Goal: Transaction & Acquisition: Book appointment/travel/reservation

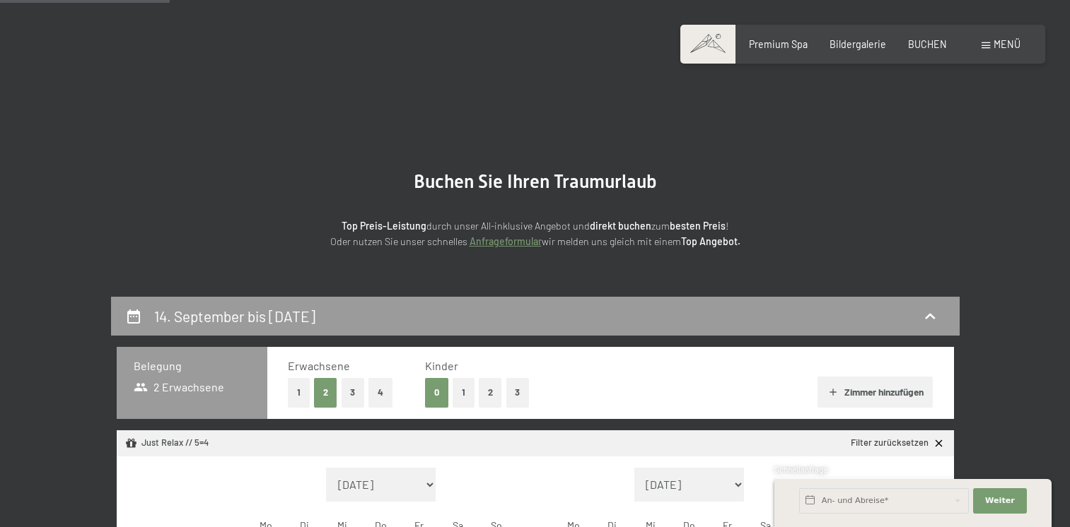
select select "2025-09-01"
select select "2025-10-01"
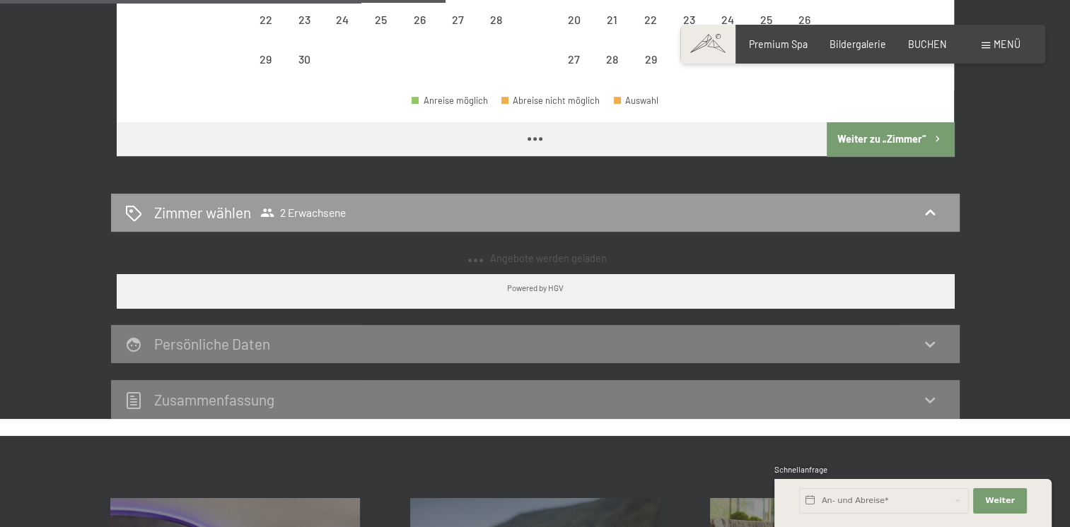
scroll to position [495, 0]
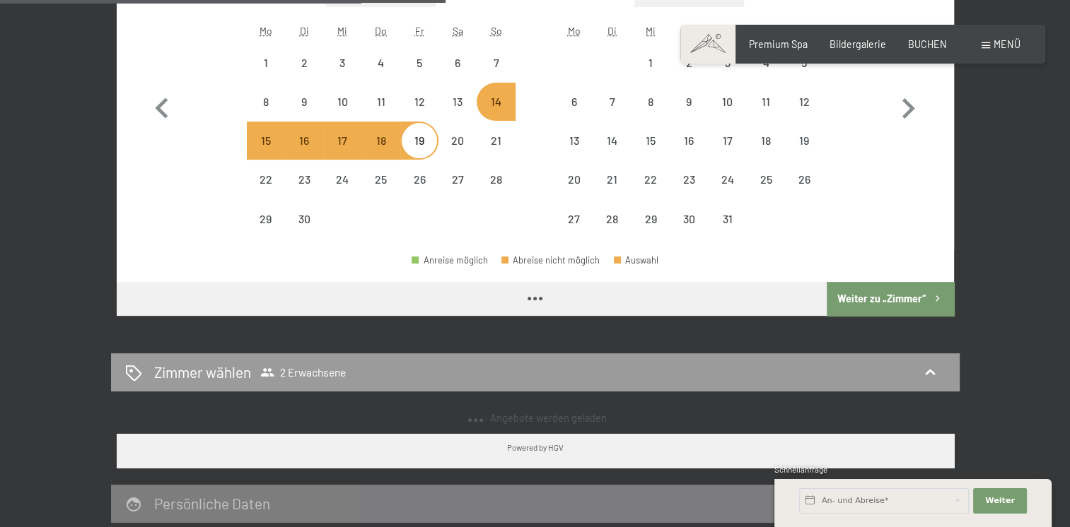
select select "2025-09-01"
select select "2025-10-01"
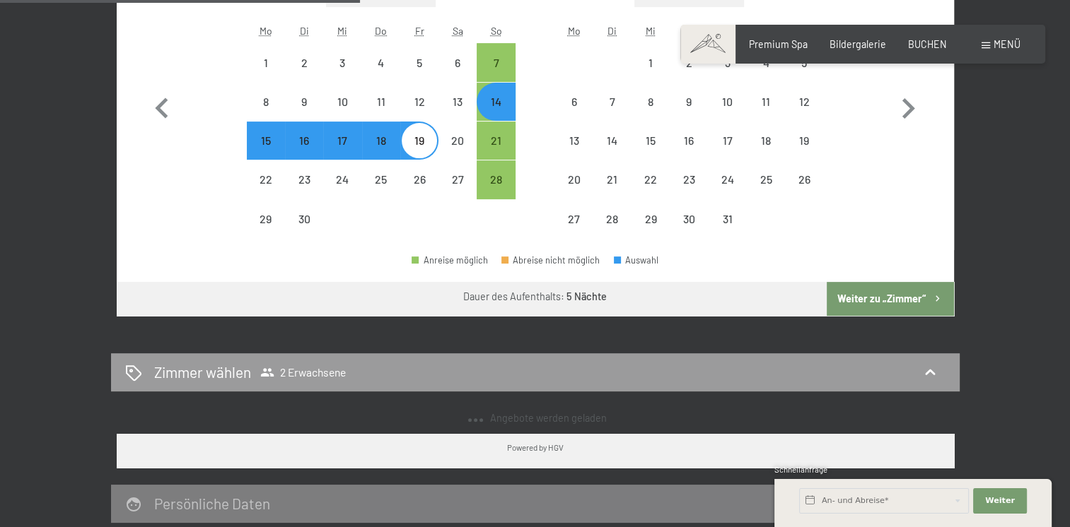
scroll to position [0, 0]
select select "2025-09-01"
select select "2025-10-01"
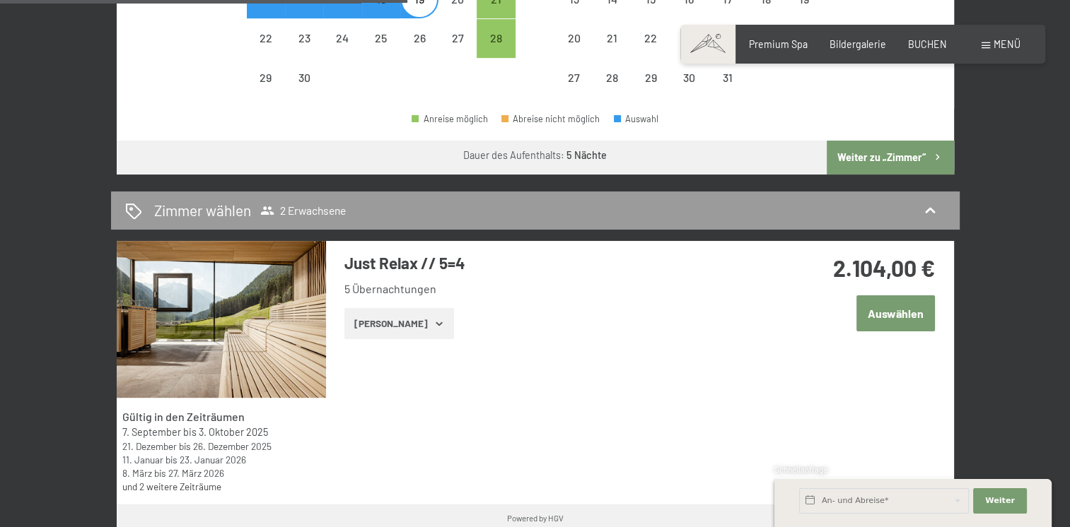
scroll to position [636, 0]
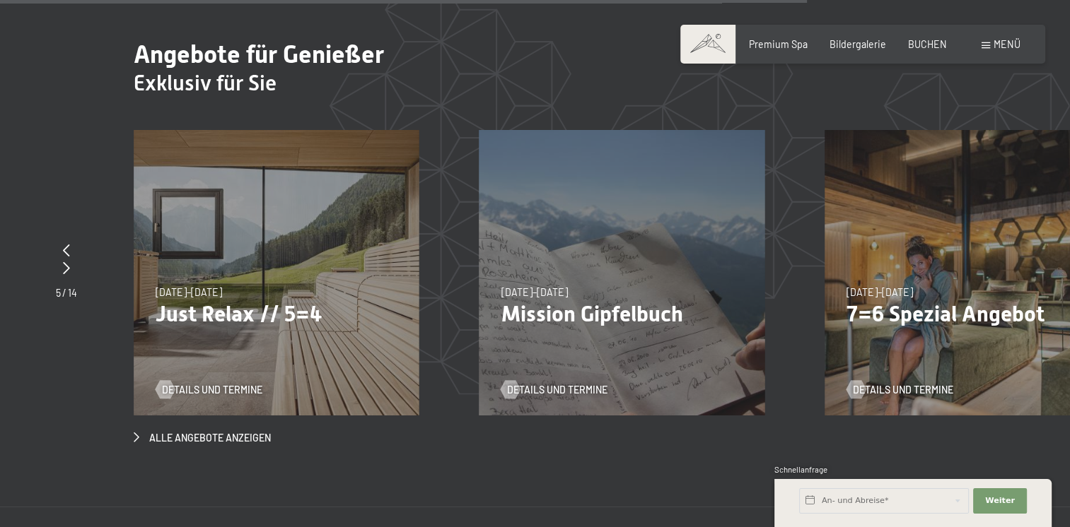
scroll to position [4547, 0]
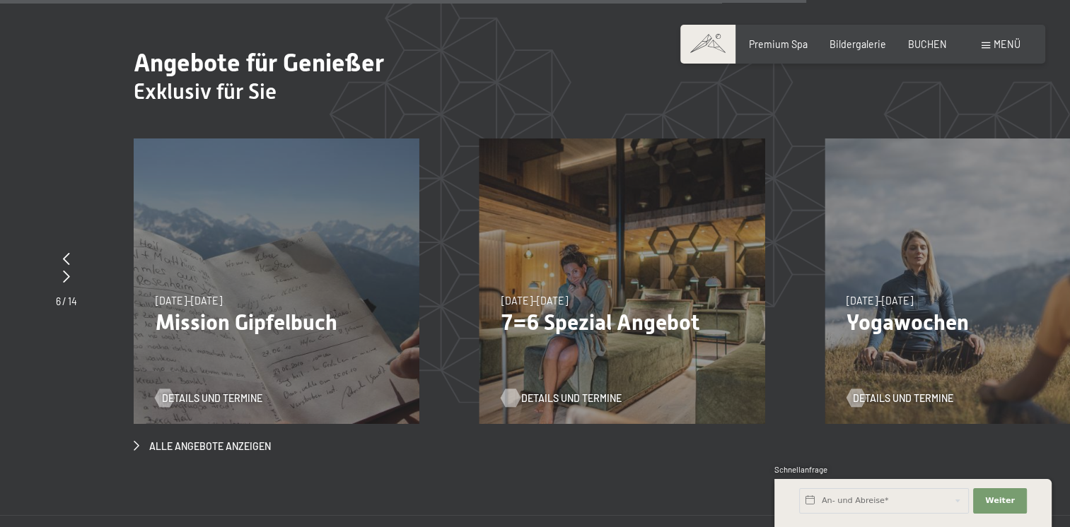
click at [543, 392] on span "Details und Termine" at bounding box center [571, 399] width 100 height 14
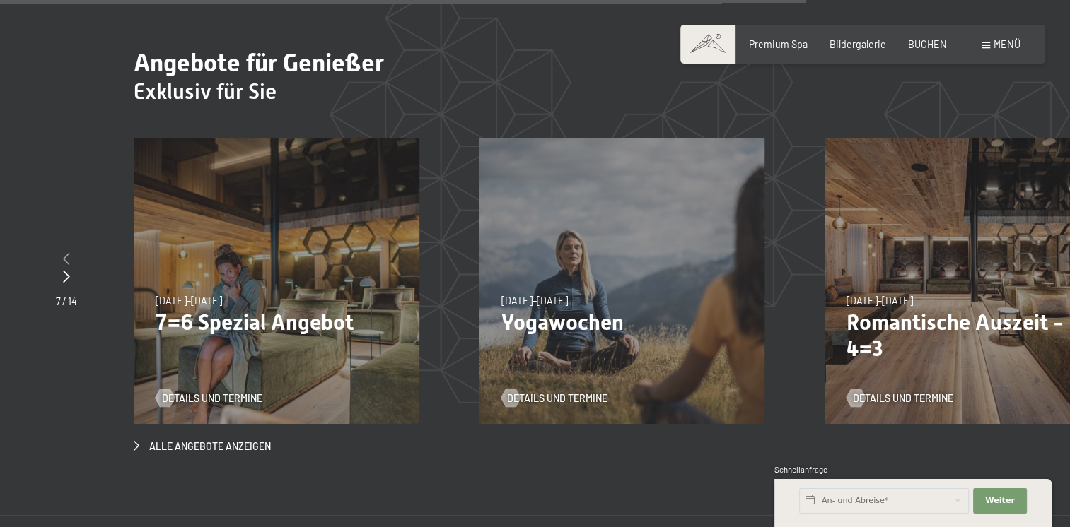
click at [63, 252] on icon at bounding box center [66, 258] width 7 height 13
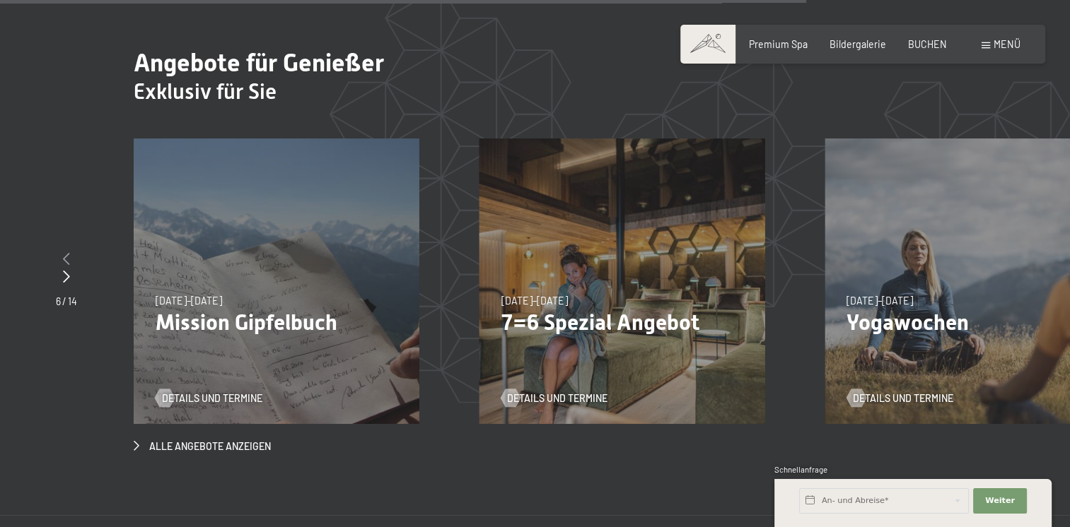
click at [63, 252] on icon at bounding box center [66, 258] width 7 height 13
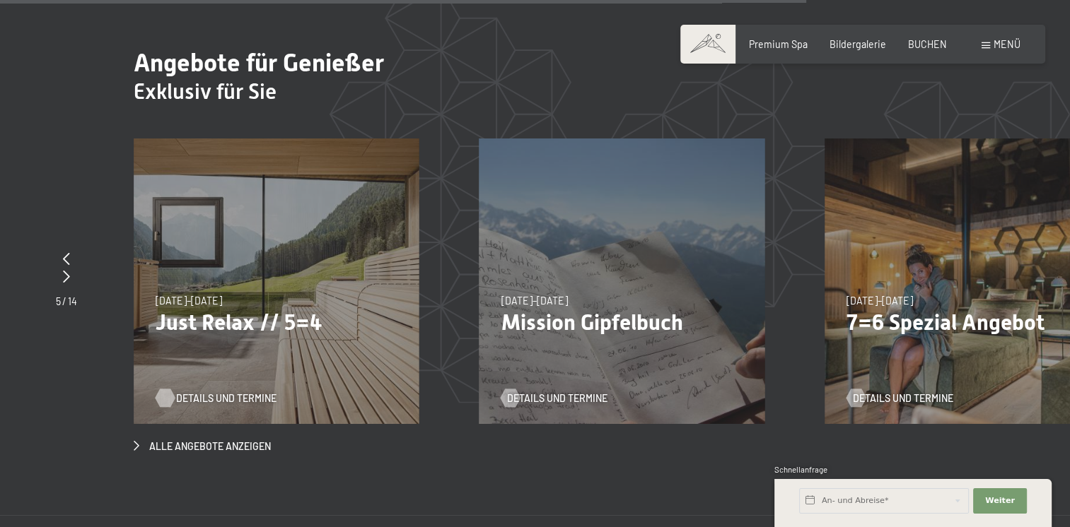
click at [176, 392] on span "Details und Termine" at bounding box center [226, 399] width 100 height 14
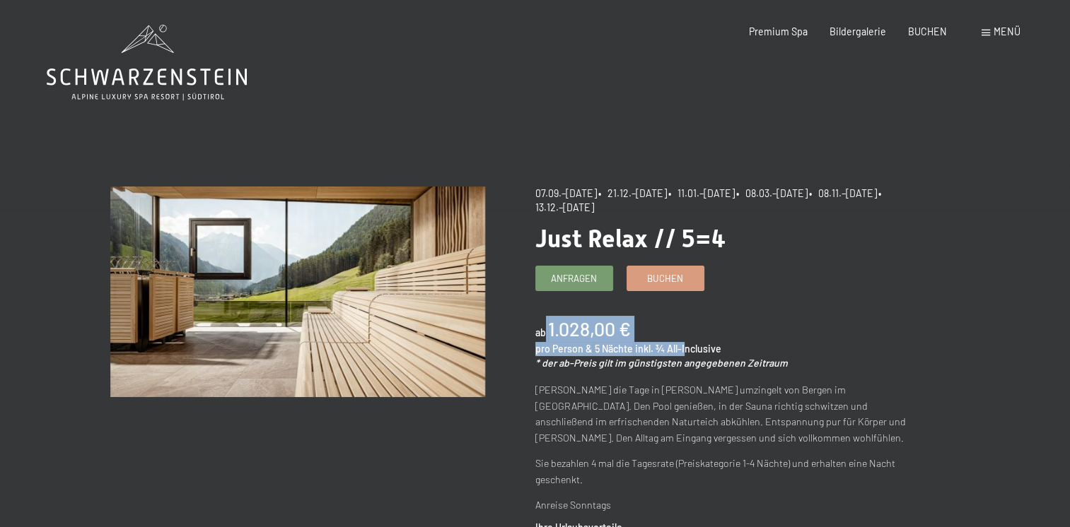
drag, startPoint x: 566, startPoint y: 333, endPoint x: 682, endPoint y: 334, distance: 115.3
click at [682, 334] on div "ab 1.028,00 € pro Person & 5 Nächte inkl. ¾ All-Inclusive * der ab-Preis gilt i…" at bounding box center [722, 343] width 375 height 54
click at [664, 274] on span "Buchen" at bounding box center [665, 276] width 36 height 13
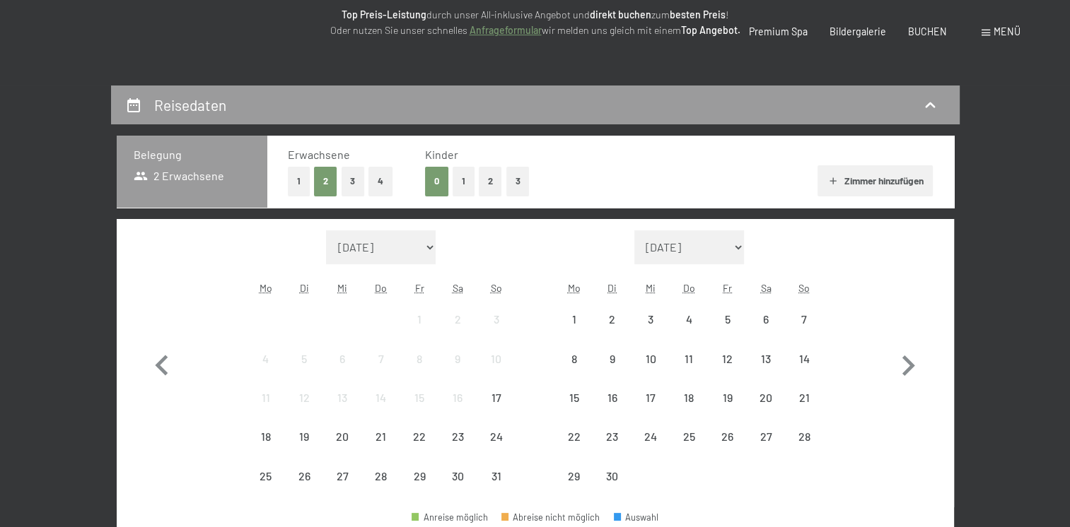
select select "2025-09-01"
select select "2025-10-01"
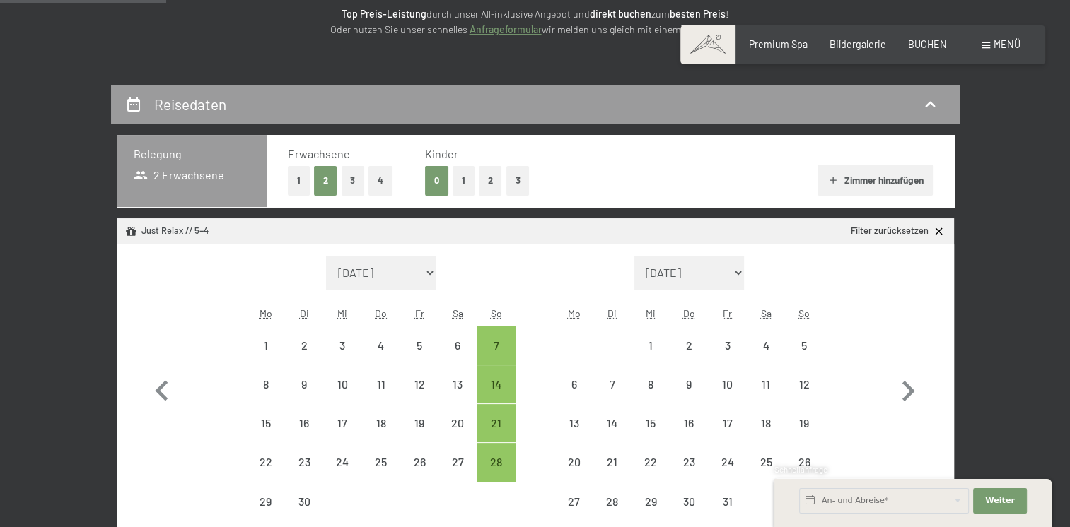
select select "2025-09-01"
select select "2025-10-01"
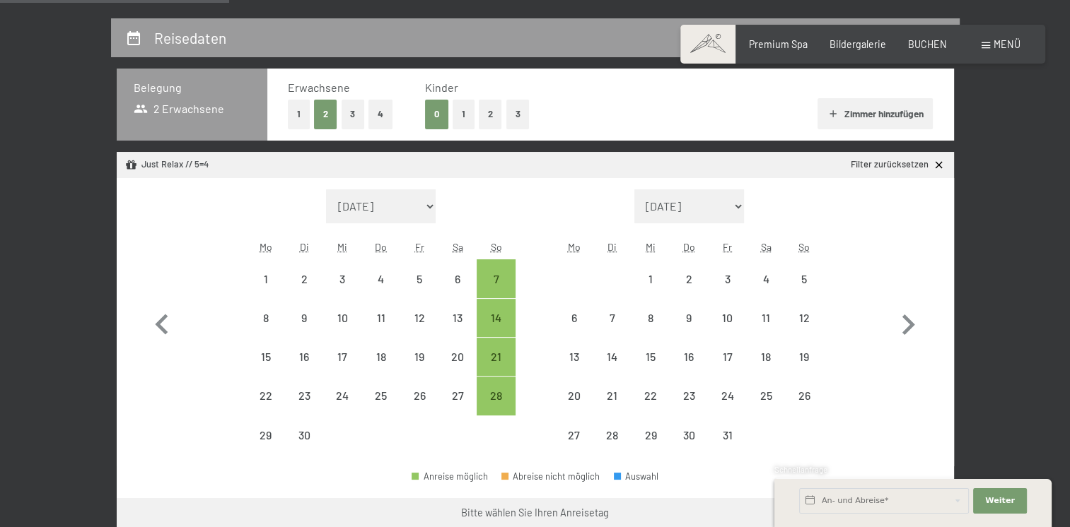
scroll to position [354, 0]
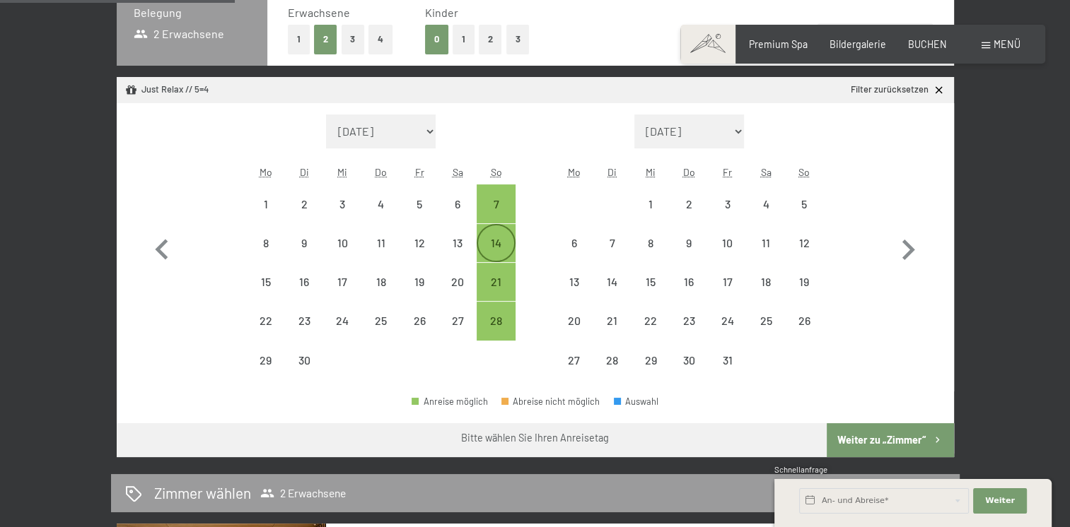
click at [492, 241] on div "14" at bounding box center [495, 255] width 35 height 35
select select "2025-09-01"
select select "2025-10-01"
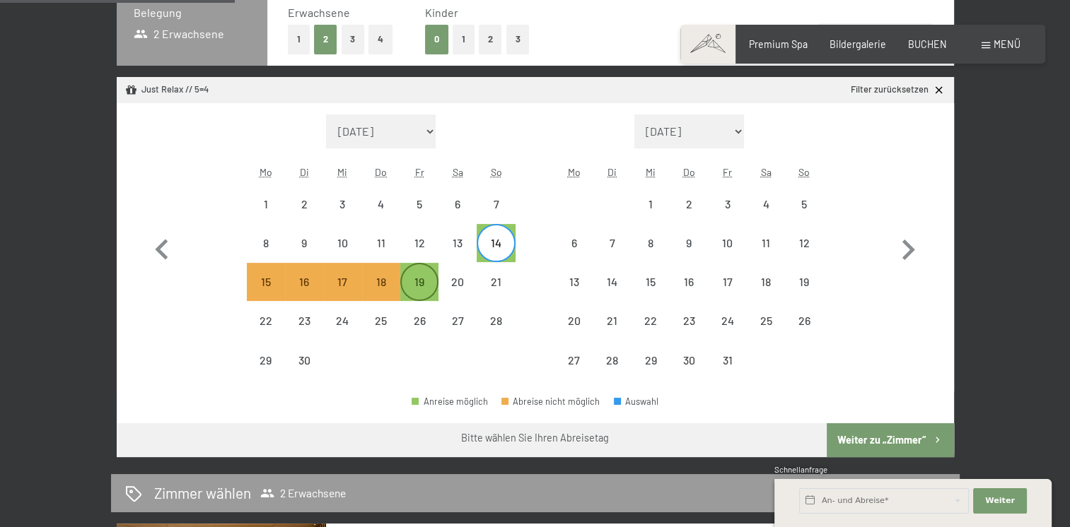
click at [418, 274] on div "19" at bounding box center [419, 281] width 35 height 35
select select "2025-09-01"
select select "2025-10-01"
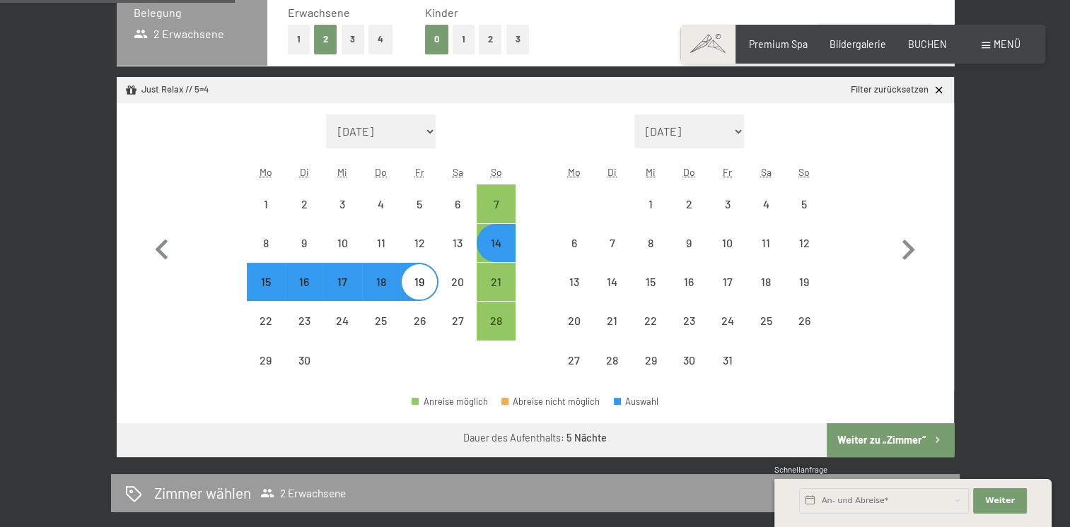
select select "2025-09-01"
select select "2025-10-01"
click at [854, 437] on button "Weiter zu „Zimmer“" at bounding box center [890, 441] width 127 height 34
select select "2025-09-01"
select select "2025-10-01"
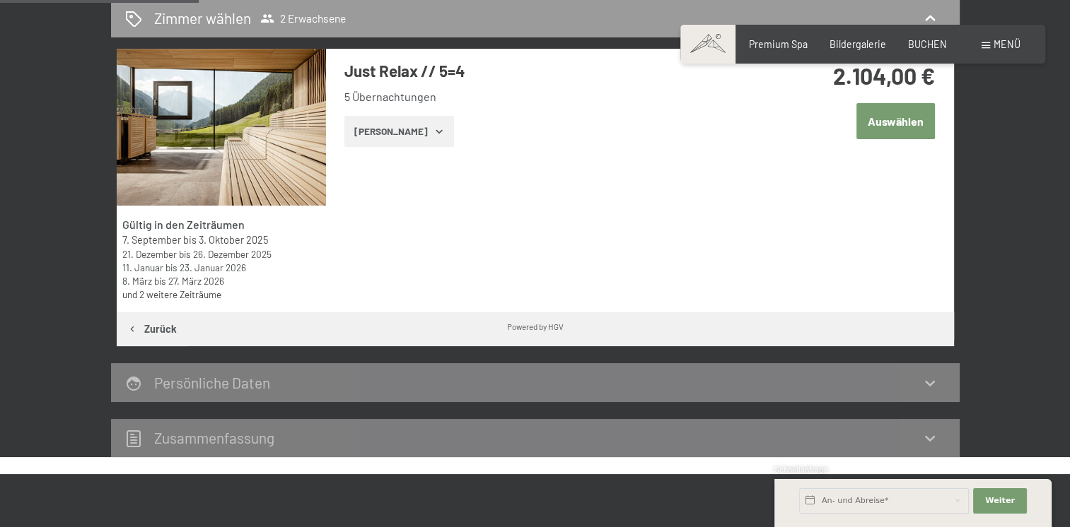
scroll to position [297, 0]
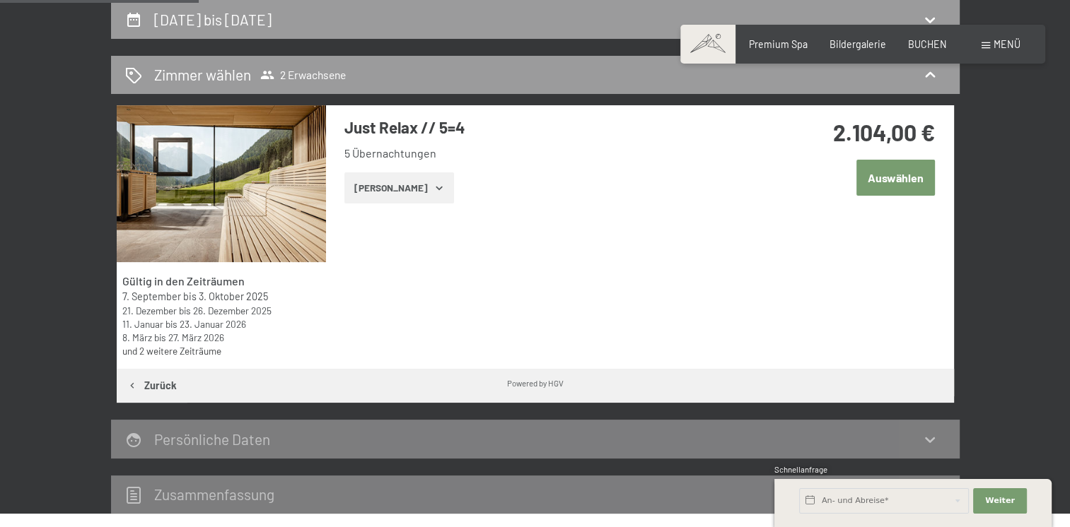
click at [433, 191] on icon "button" at bounding box center [438, 187] width 11 height 11
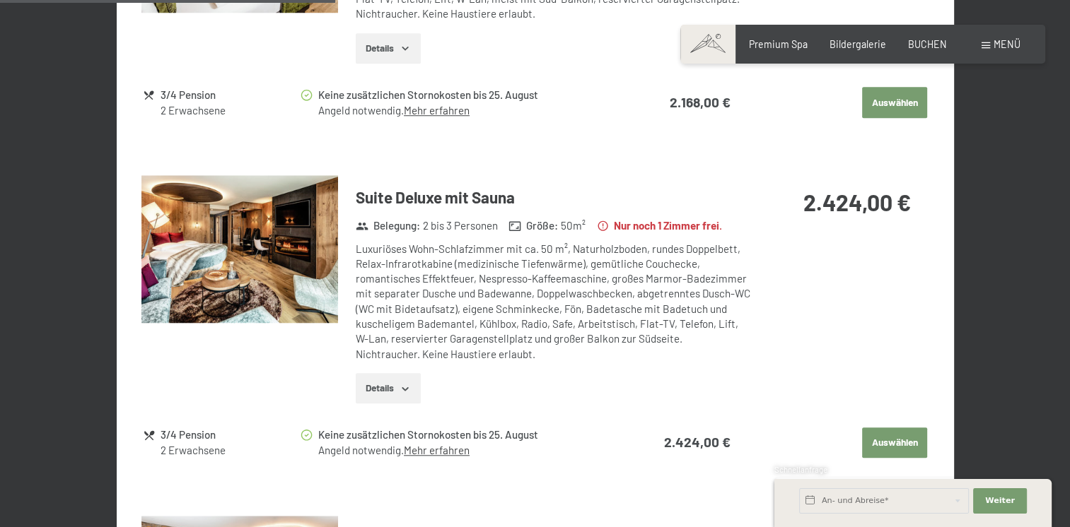
scroll to position [1216, 0]
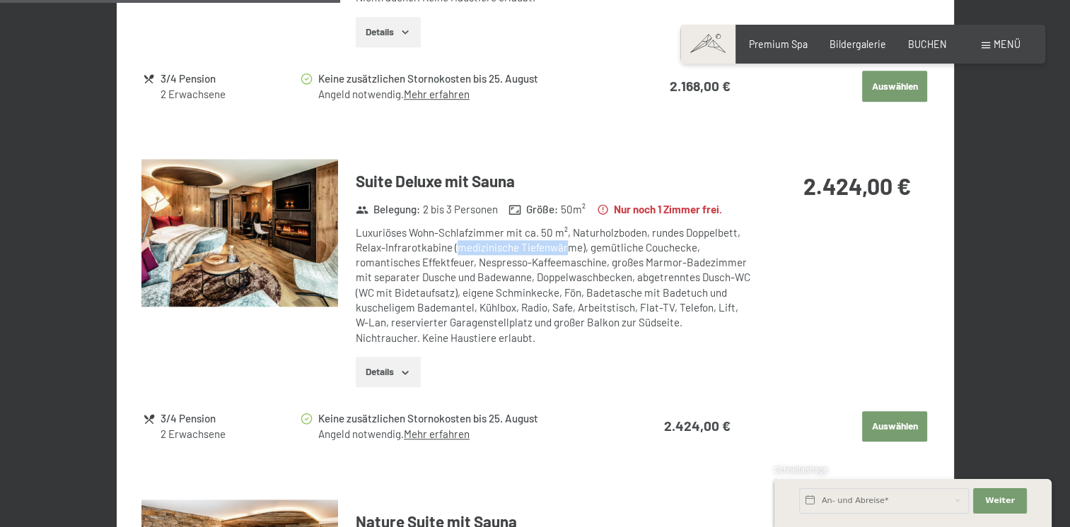
drag, startPoint x: 455, startPoint y: 241, endPoint x: 568, endPoint y: 245, distance: 113.2
click at [568, 245] on div "Luxuriöses Wohn-Schlafzimmer mit ca. 50 m², Naturholzboden, rundes Doppelbett, …" at bounding box center [553, 286] width 395 height 120
click at [728, 212] on div "Nur noch 1 Zimmer frei." at bounding box center [659, 210] width 136 height 17
drag, startPoint x: 360, startPoint y: 246, endPoint x: 447, endPoint y: 243, distance: 87.0
click at [447, 243] on div "Luxuriöses Wohn-Schlafzimmer mit ca. 50 m², Naturholzboden, rundes Doppelbett, …" at bounding box center [553, 286] width 395 height 120
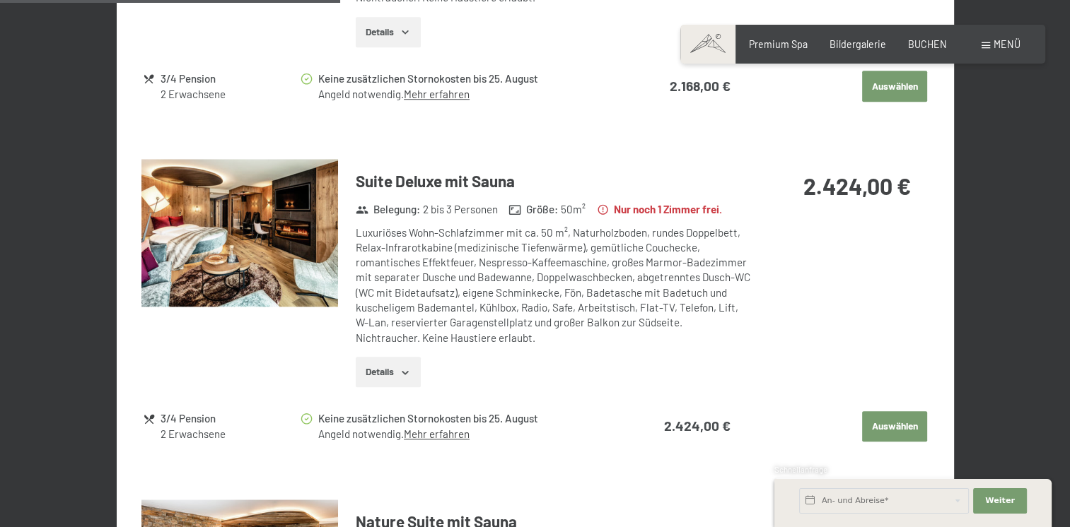
drag, startPoint x: 447, startPoint y: 243, endPoint x: 447, endPoint y: 269, distance: 26.2
click at [447, 269] on div "Luxuriöses Wohn-Schlafzimmer mit ca. 50 m², Naturholzboden, rundes Doppelbett, …" at bounding box center [553, 286] width 395 height 120
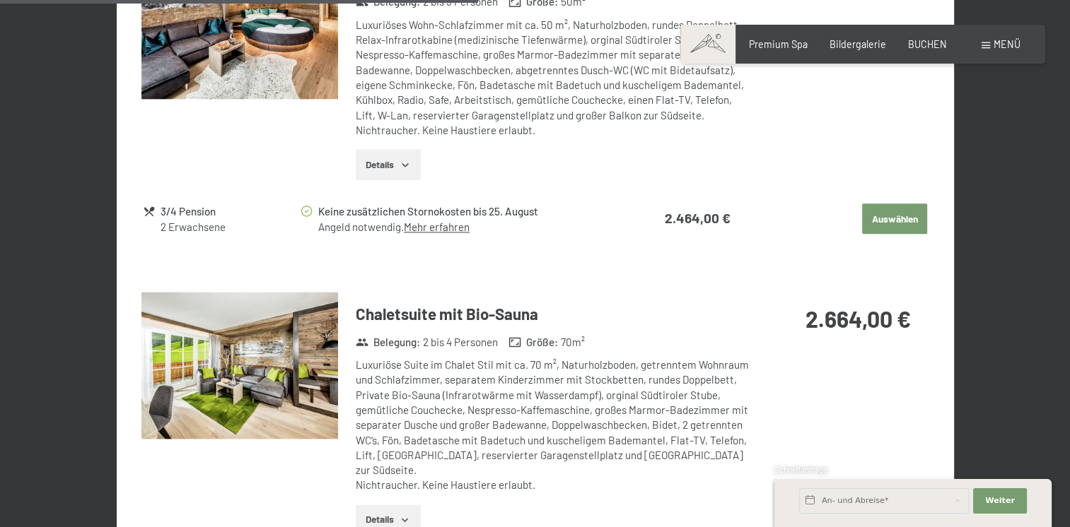
scroll to position [1711, 0]
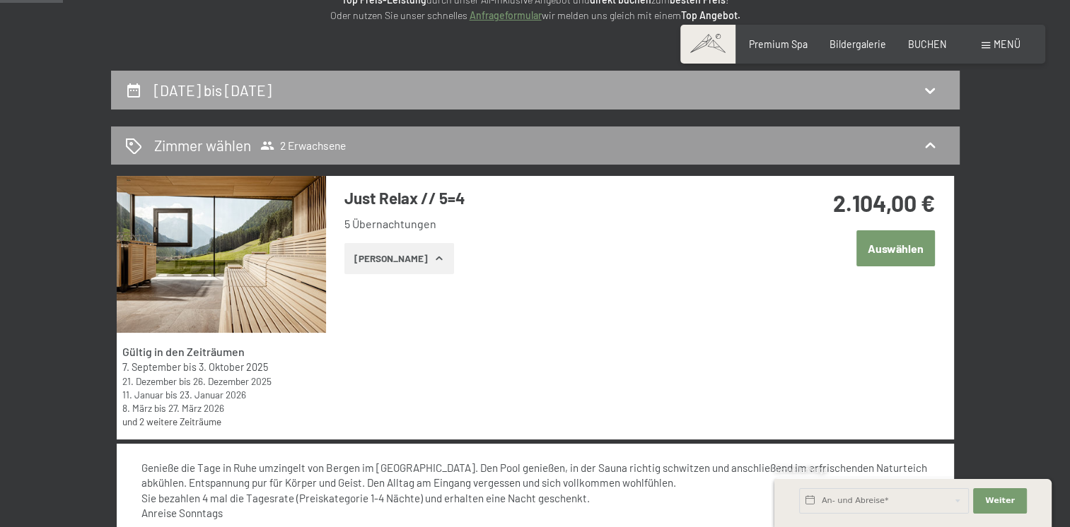
click at [500, 95] on div "14. September bis 19. September 2025" at bounding box center [535, 90] width 820 height 21
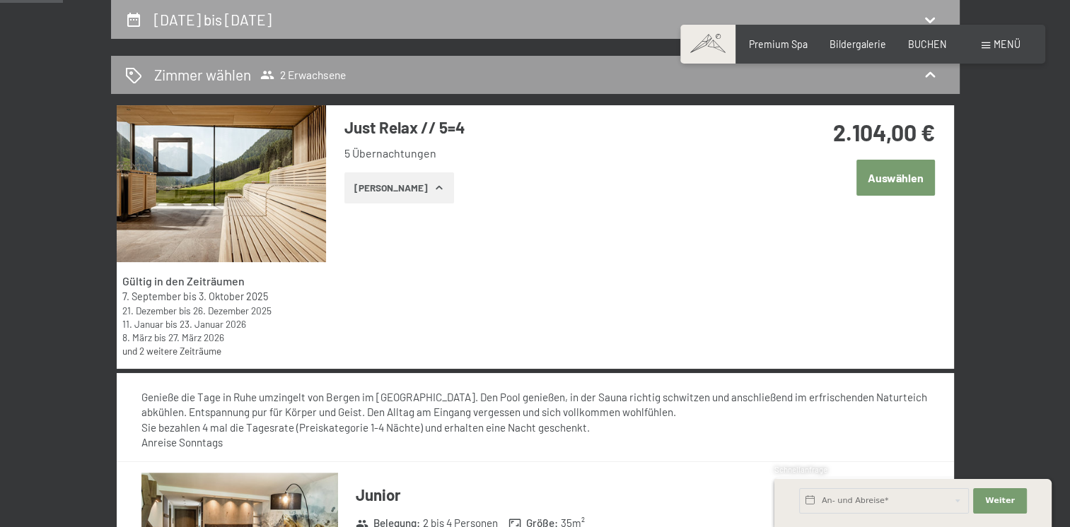
select select "2025-09-01"
select select "2025-10-01"
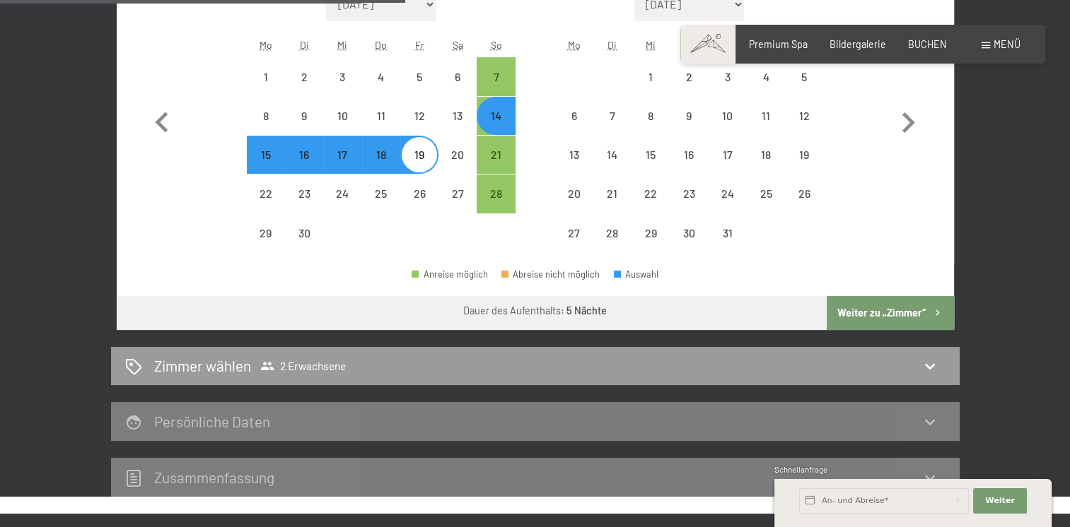
scroll to position [495, 0]
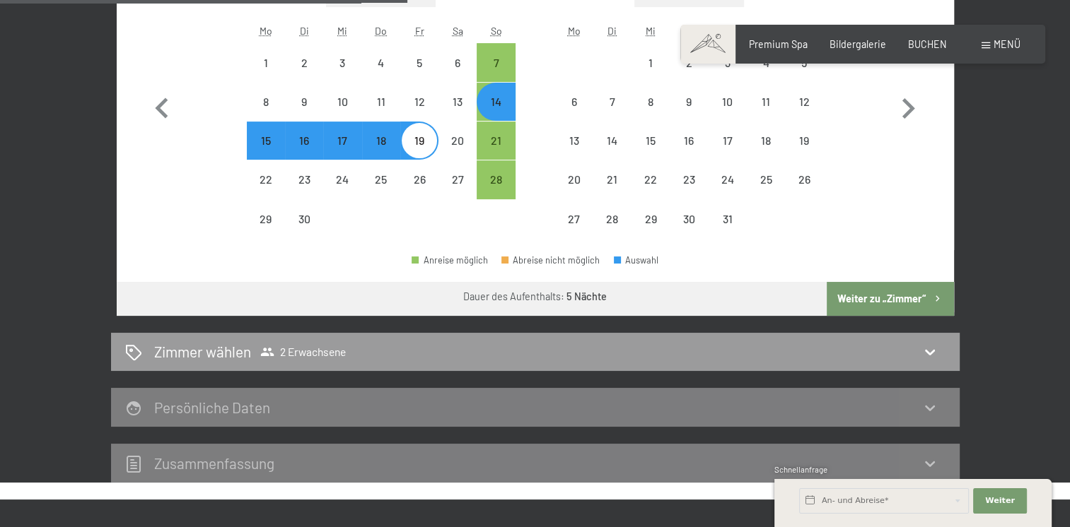
click at [894, 298] on button "Weiter zu „Zimmer“" at bounding box center [890, 299] width 127 height 34
select select "2025-09-01"
select select "2025-10-01"
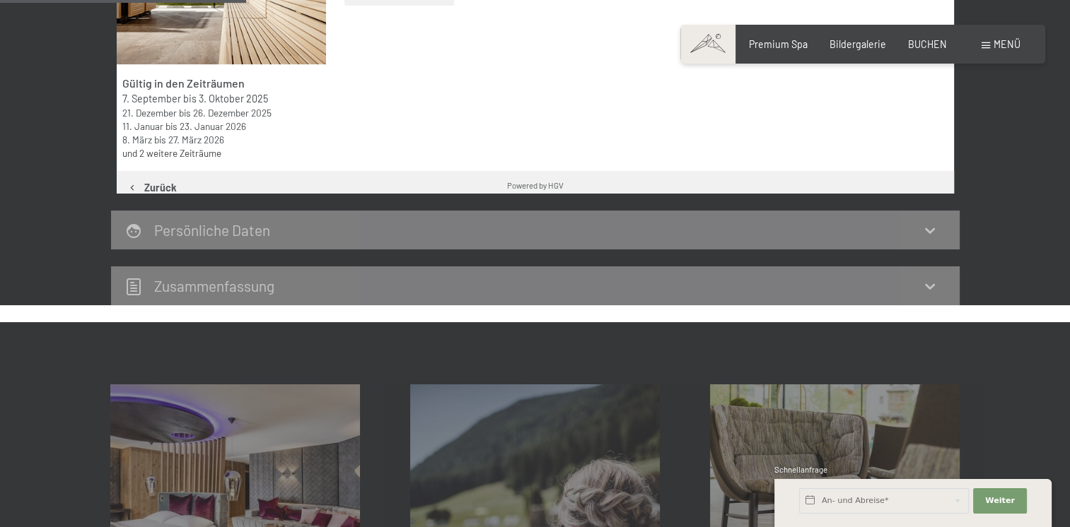
scroll to position [297, 0]
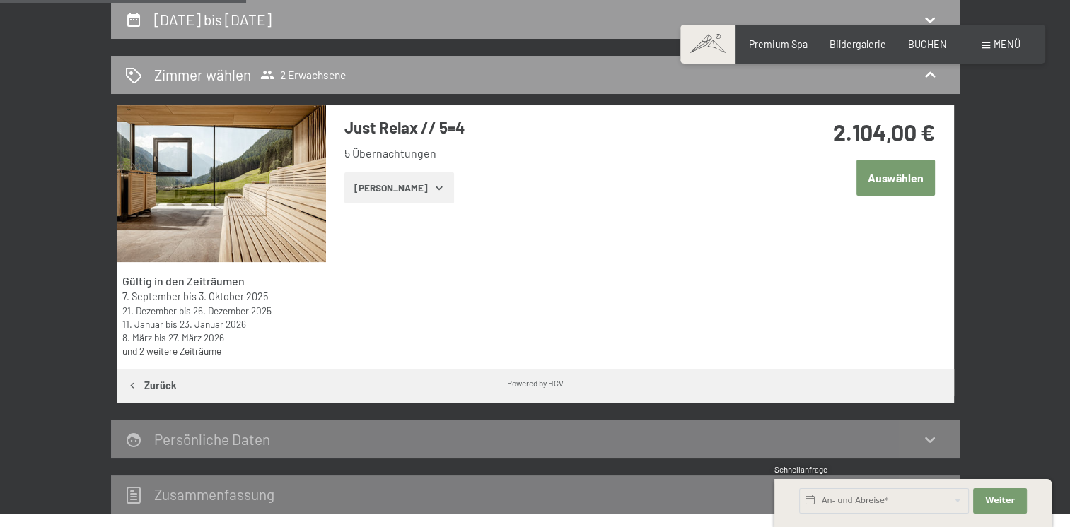
click at [411, 192] on button "Zeige Zimmer" at bounding box center [399, 188] width 110 height 31
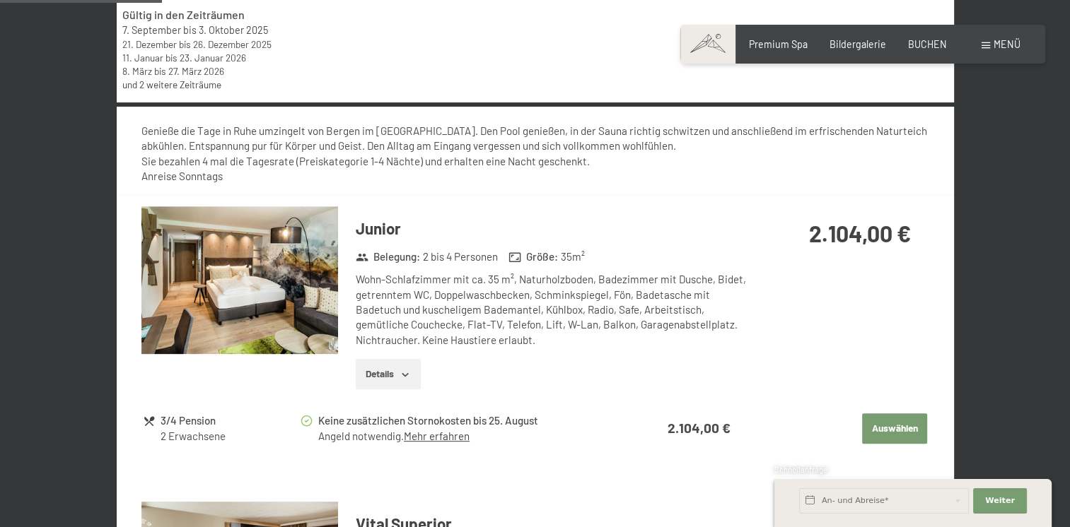
scroll to position [580, 0]
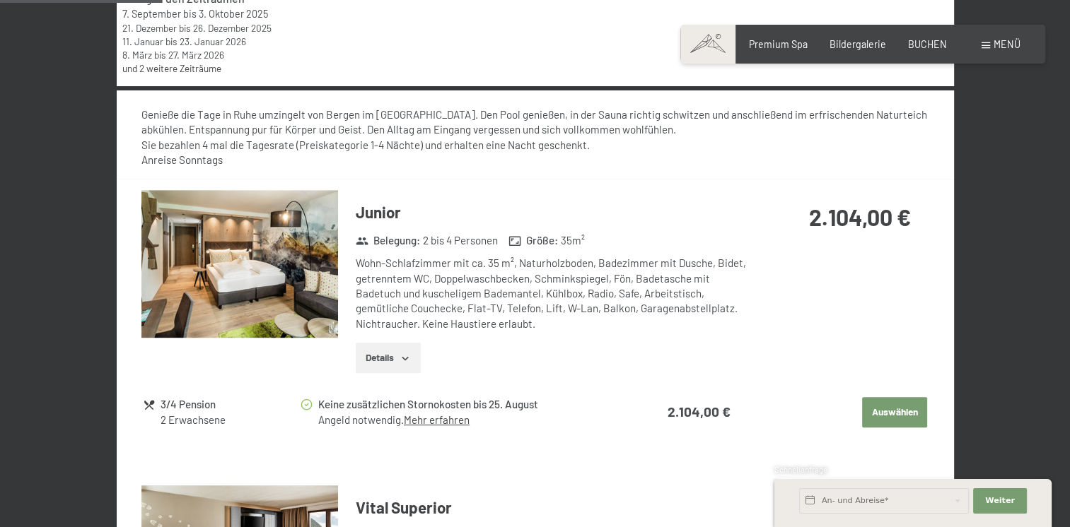
click at [408, 356] on icon "button" at bounding box center [405, 358] width 6 height 4
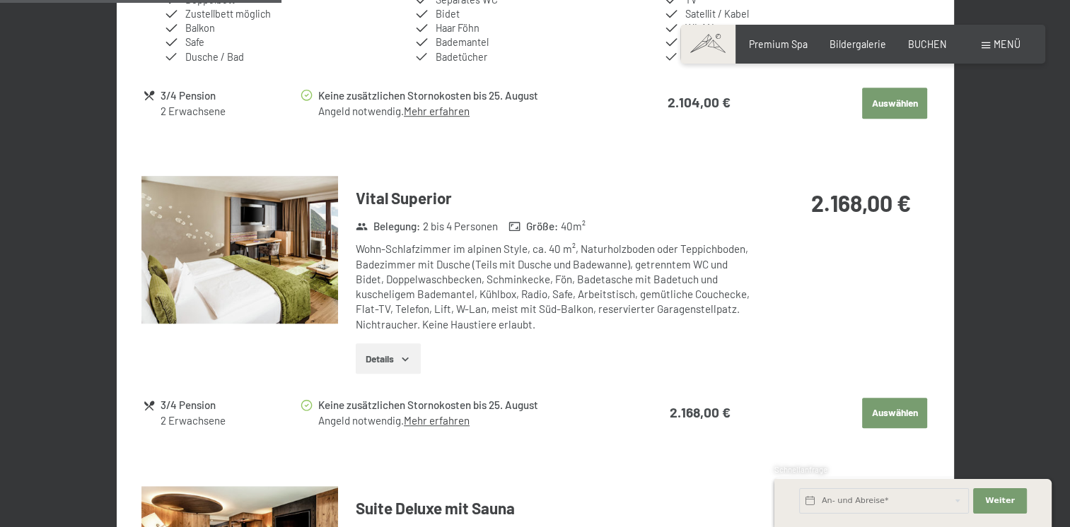
scroll to position [1061, 0]
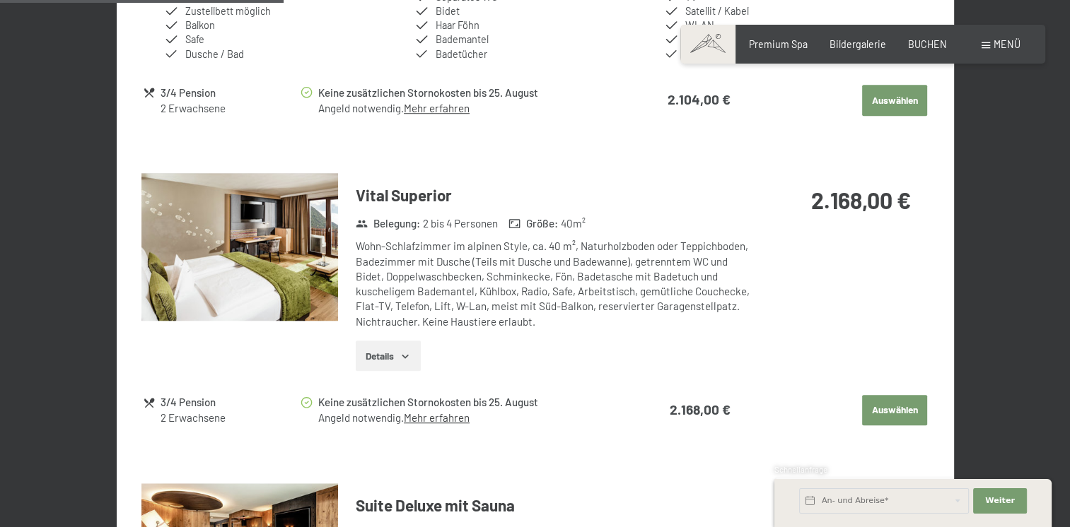
click at [417, 344] on button "Details" at bounding box center [388, 356] width 64 height 31
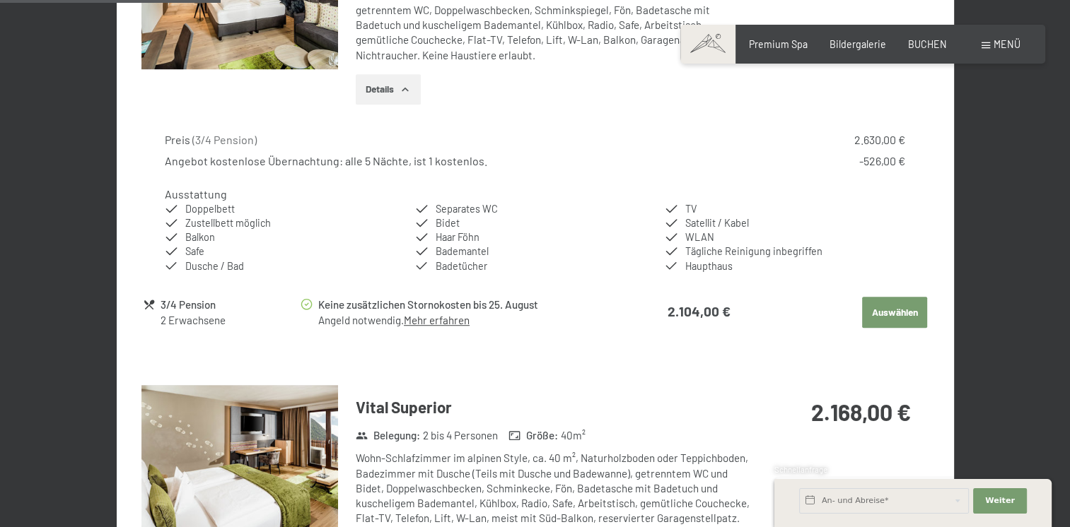
scroll to position [1131, 0]
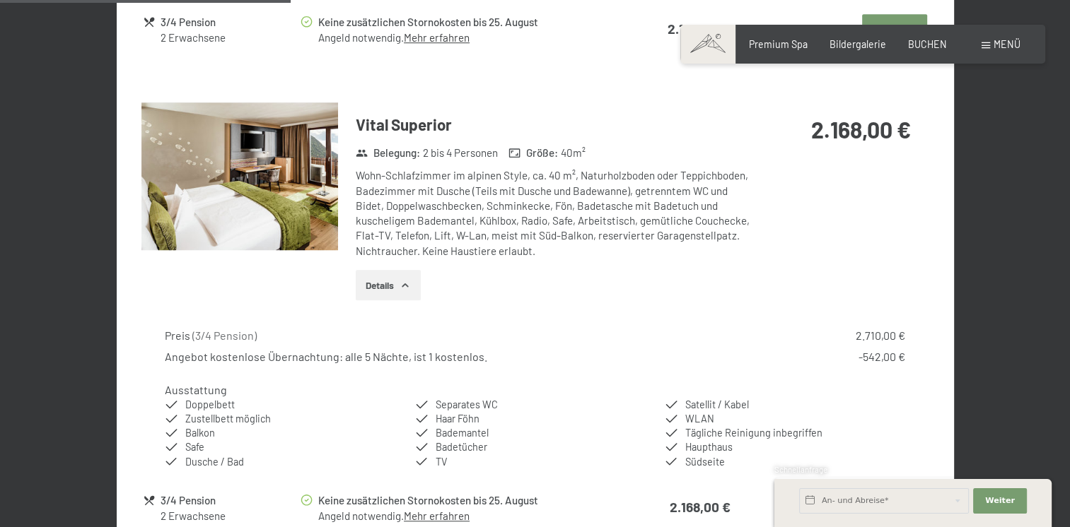
click at [242, 196] on img at bounding box center [239, 177] width 197 height 148
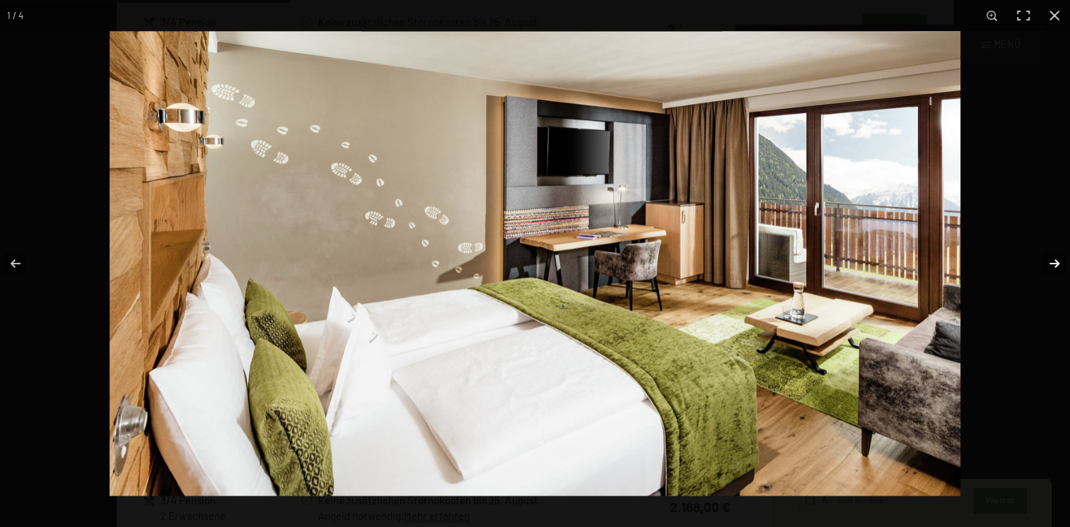
click at [1061, 262] on button "button" at bounding box center [1044, 263] width 49 height 71
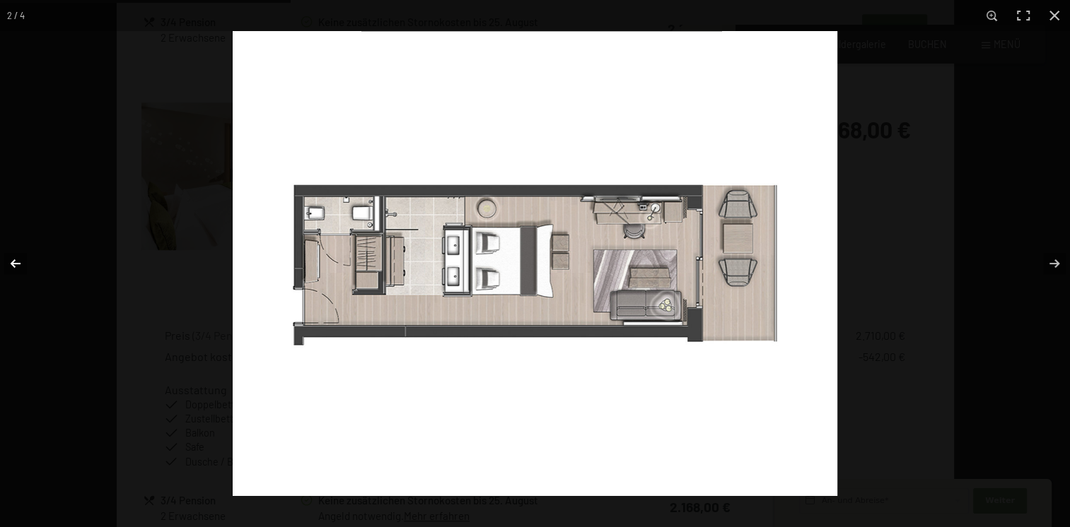
click at [25, 257] on button "button" at bounding box center [24, 263] width 49 height 71
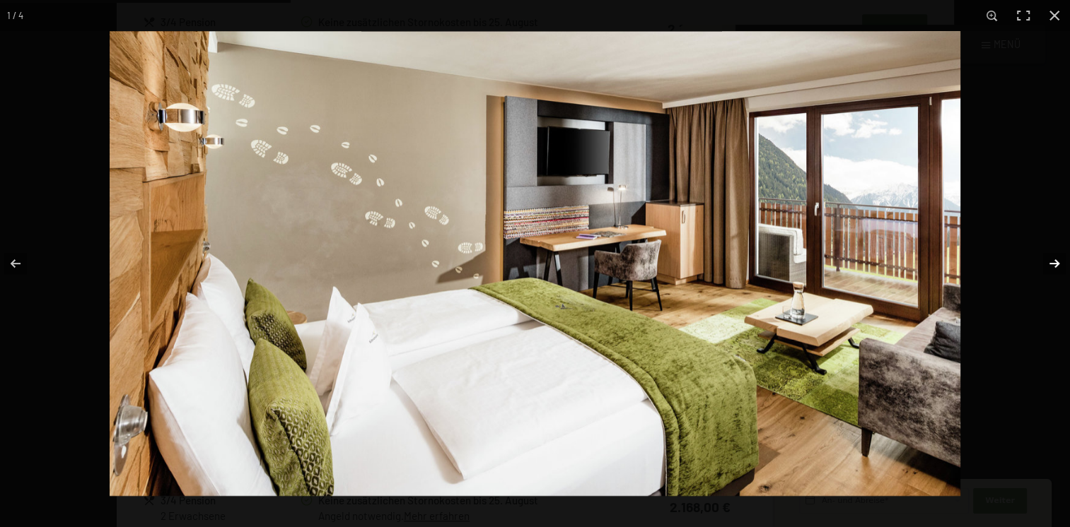
click at [1059, 256] on button "button" at bounding box center [1044, 263] width 49 height 71
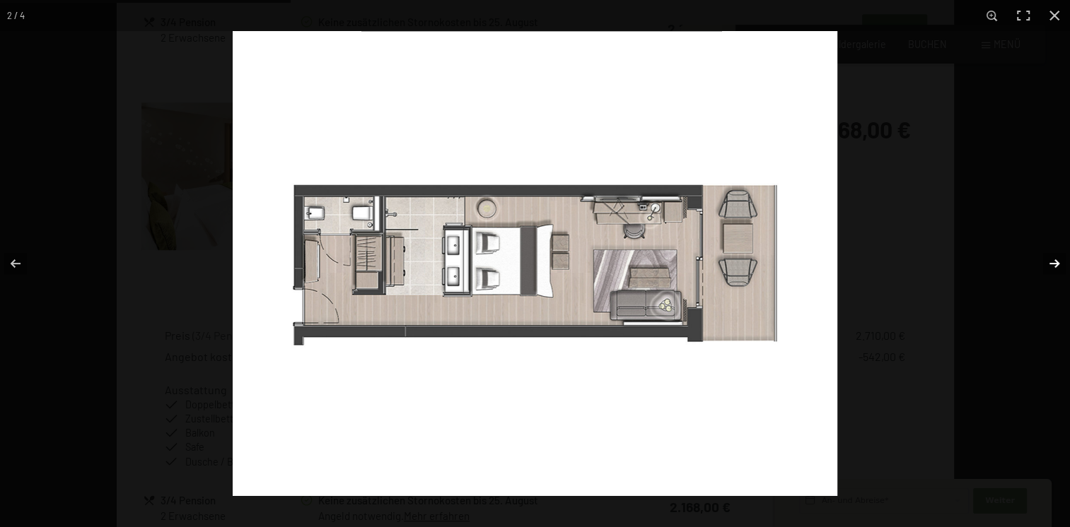
click at [1059, 256] on button "button" at bounding box center [1044, 263] width 49 height 71
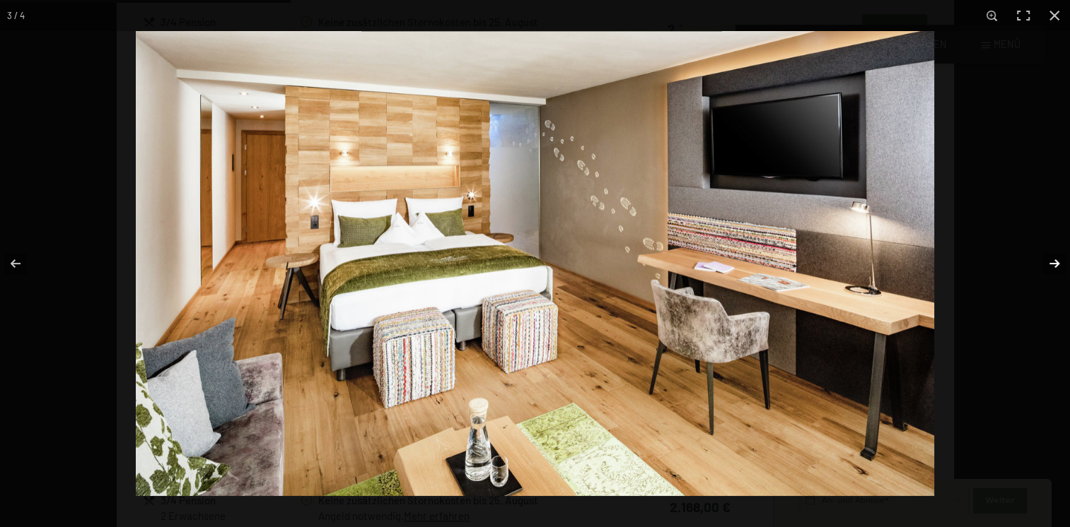
click at [1059, 256] on button "button" at bounding box center [1044, 263] width 49 height 71
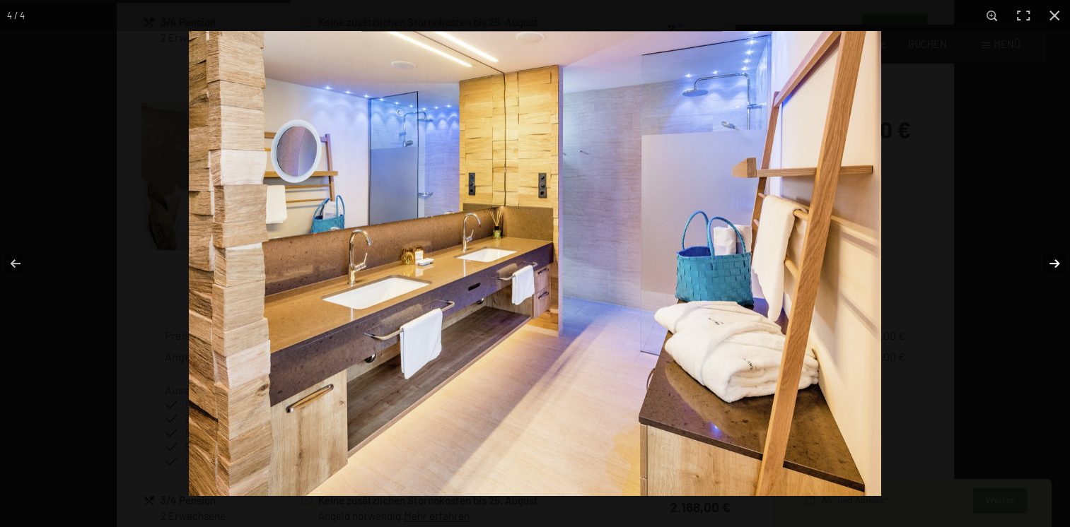
click at [1059, 256] on button "button" at bounding box center [1044, 263] width 49 height 71
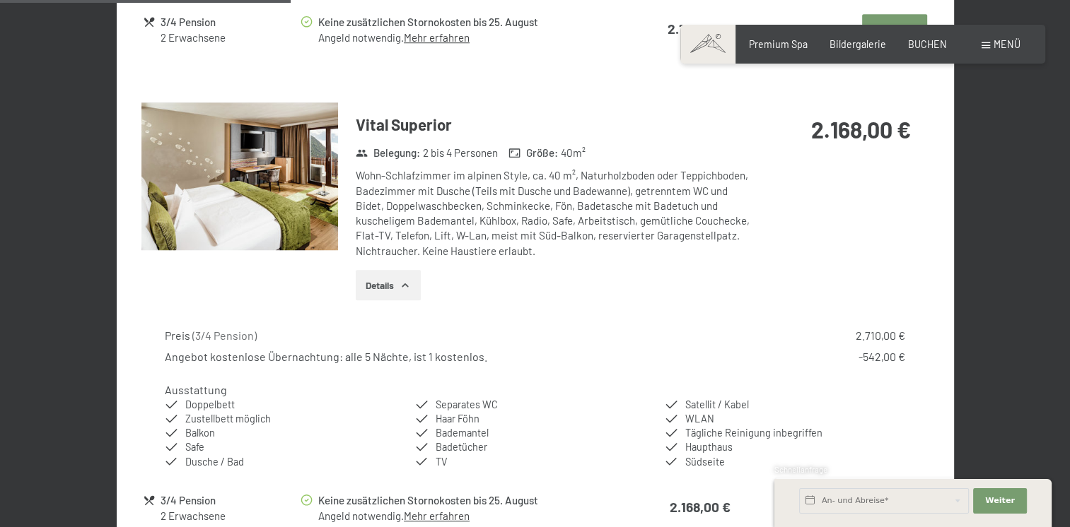
click at [0, 0] on button "button" at bounding box center [0, 0] width 0 height 0
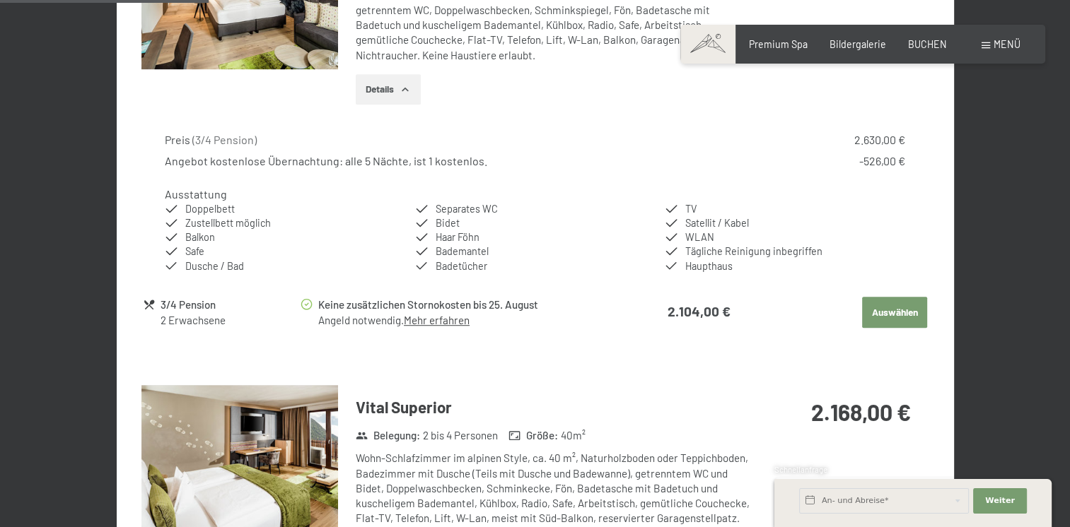
scroll to position [778, 0]
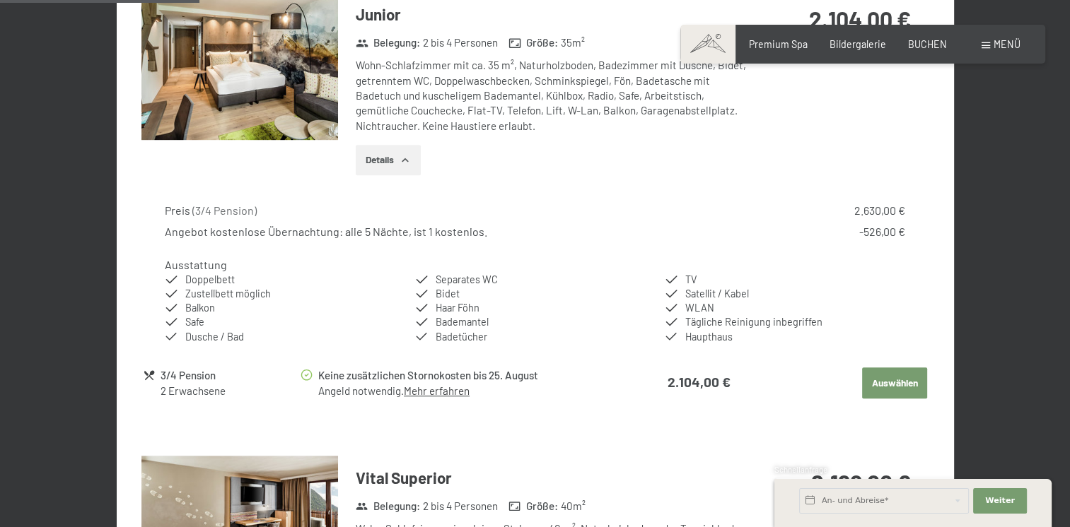
click at [276, 54] on img at bounding box center [239, 66] width 197 height 148
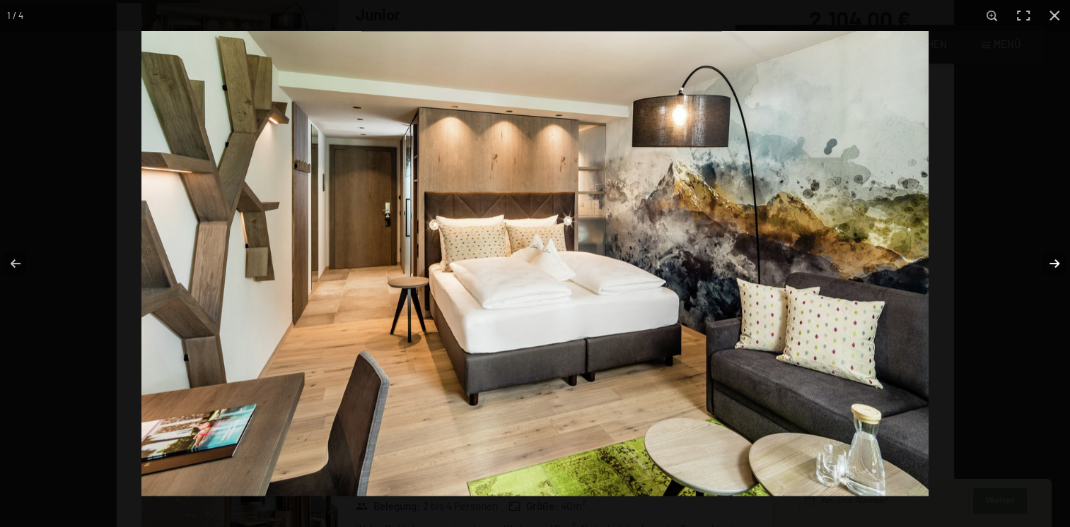
click at [1046, 262] on button "button" at bounding box center [1044, 263] width 49 height 71
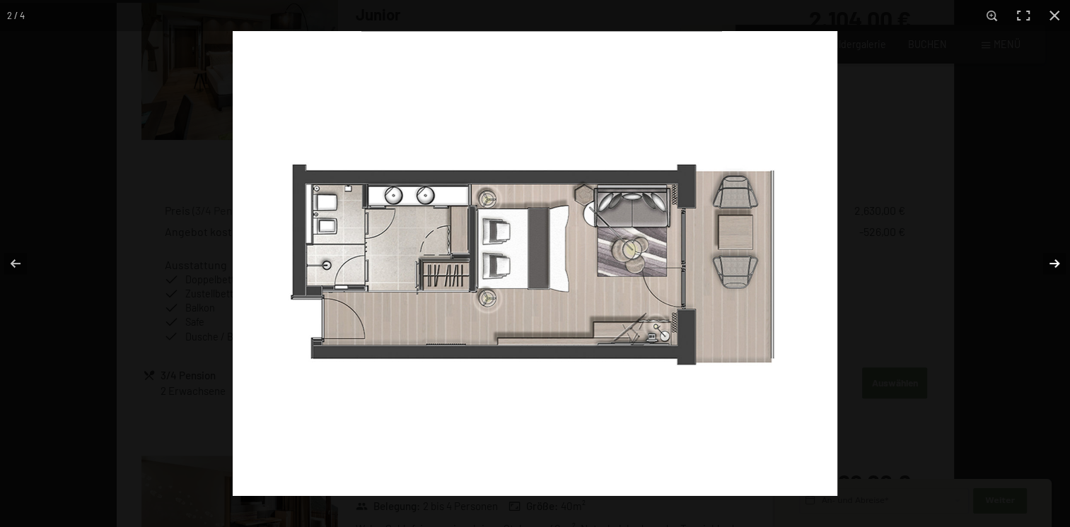
click at [1046, 262] on button "button" at bounding box center [1044, 263] width 49 height 71
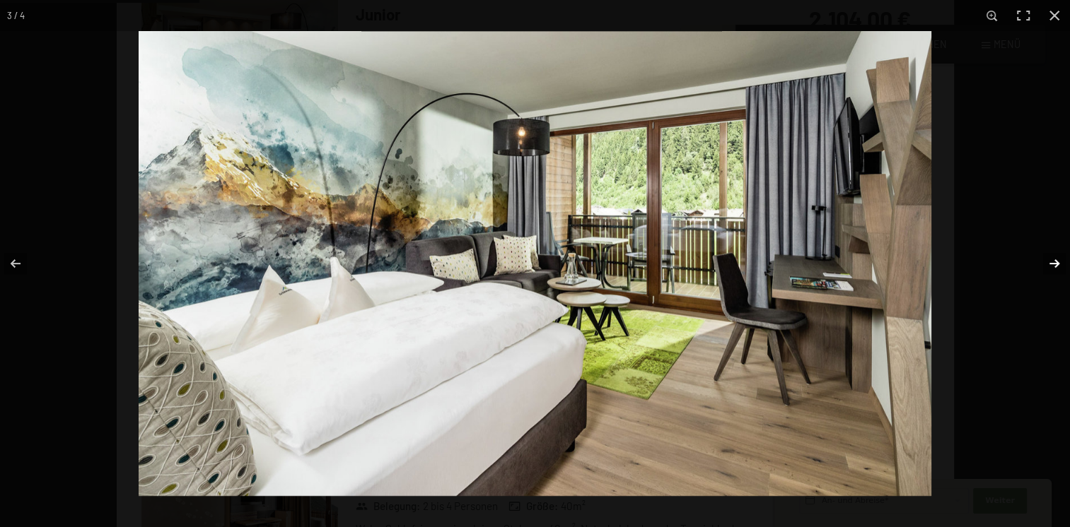
click at [1056, 257] on button "button" at bounding box center [1044, 263] width 49 height 71
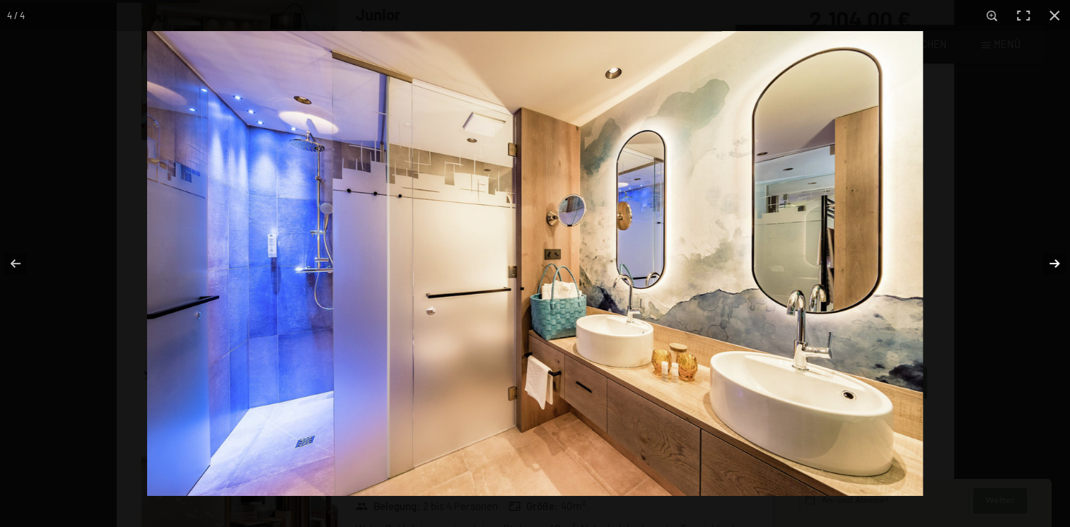
click at [1056, 257] on button "button" at bounding box center [1044, 263] width 49 height 71
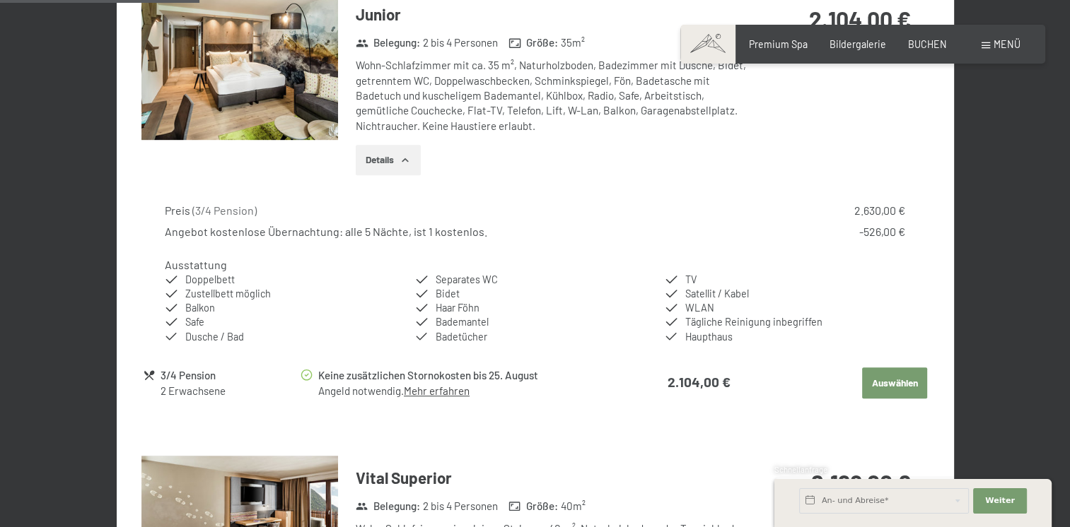
click at [0, 0] on button "button" at bounding box center [0, 0] width 0 height 0
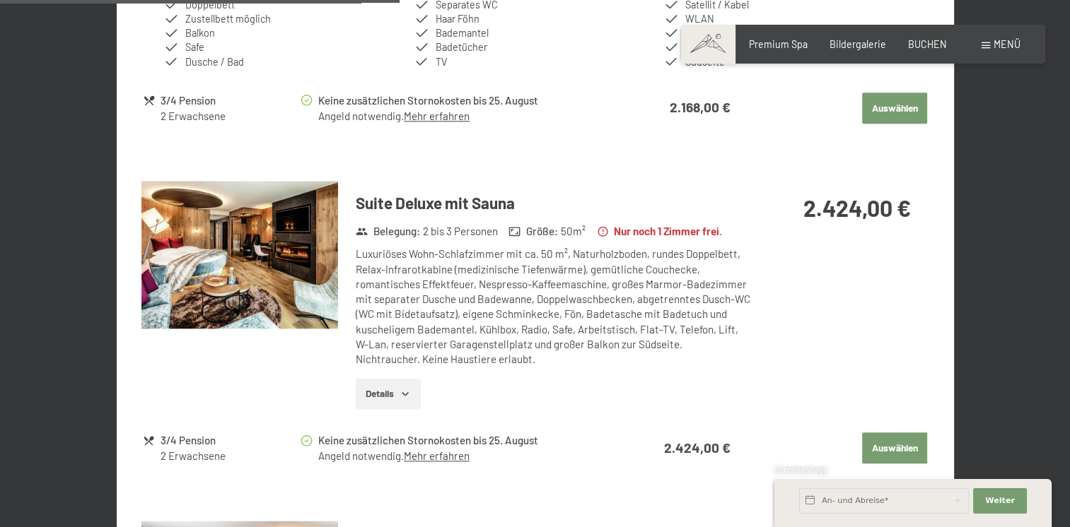
scroll to position [1555, 0]
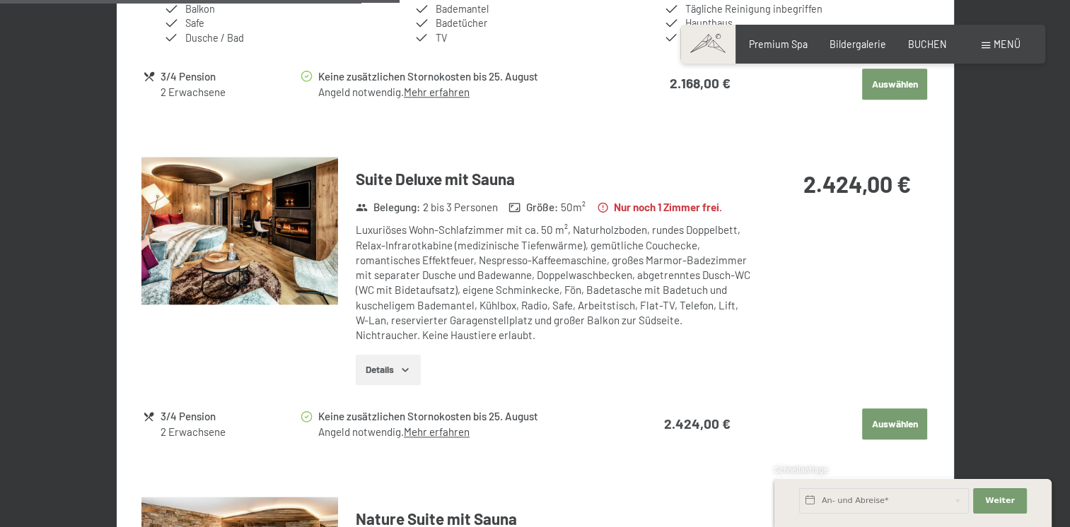
click at [243, 212] on img at bounding box center [239, 231] width 197 height 148
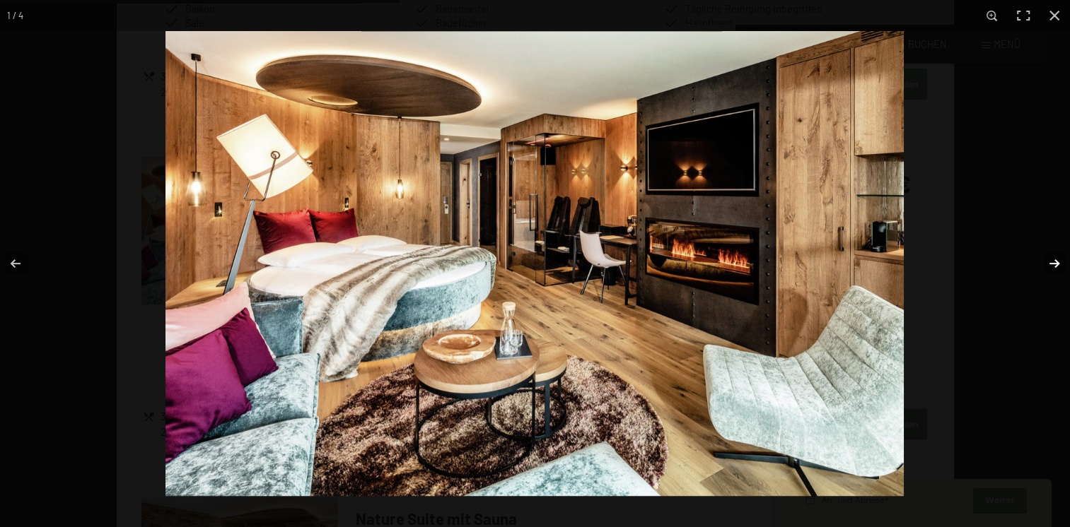
click at [1061, 248] on button "button" at bounding box center [1044, 263] width 49 height 71
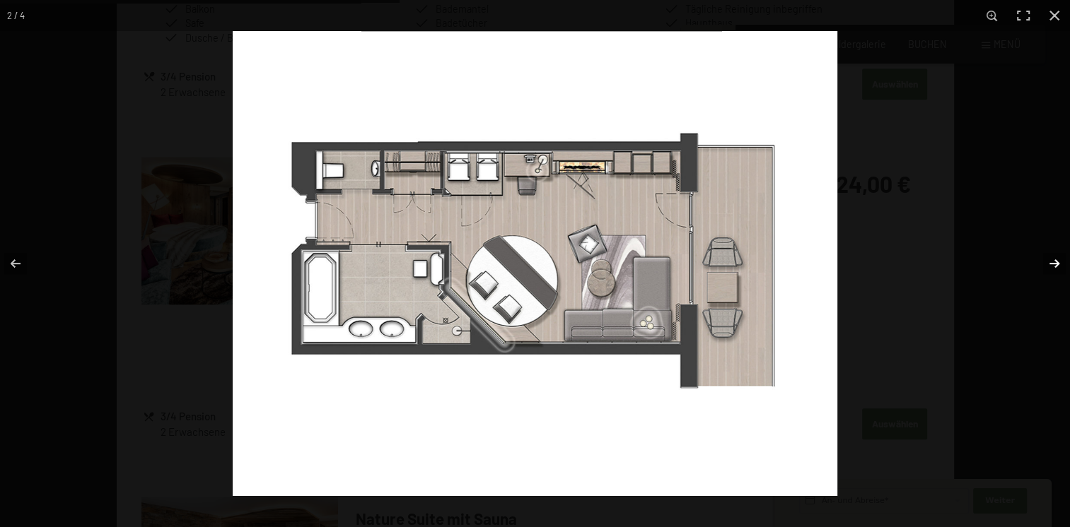
click at [1061, 248] on button "button" at bounding box center [1044, 263] width 49 height 71
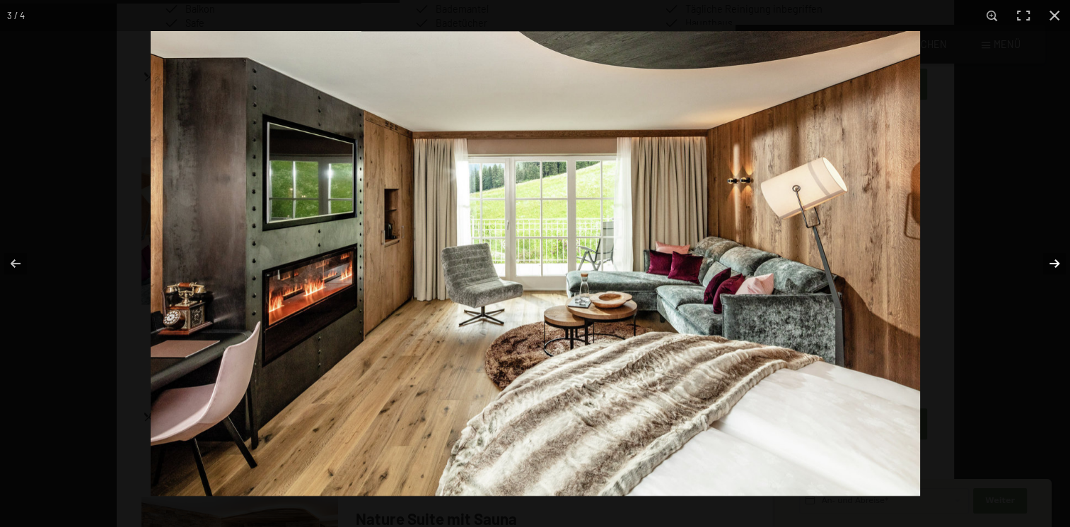
click at [1061, 248] on button "button" at bounding box center [1044, 263] width 49 height 71
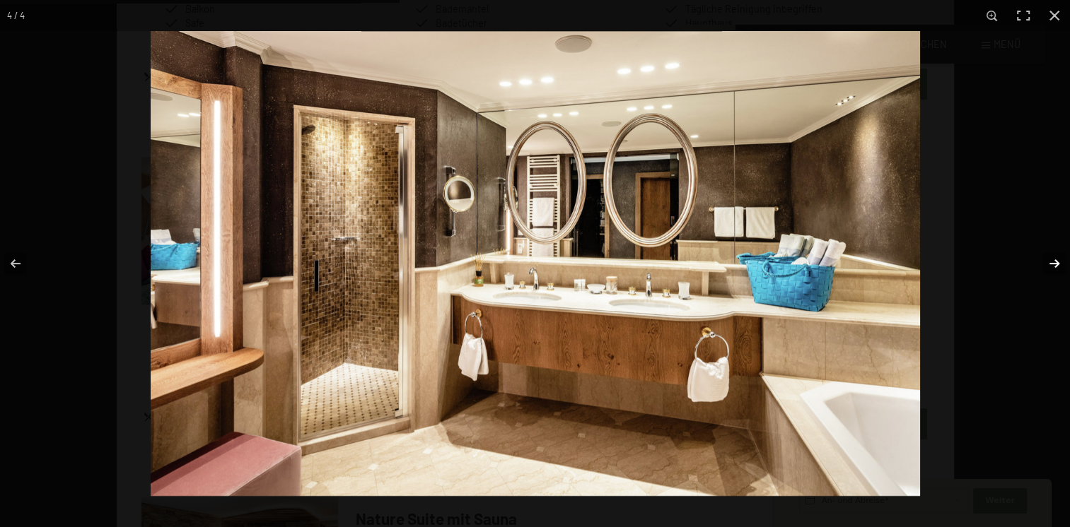
click at [1063, 251] on button "button" at bounding box center [1044, 263] width 49 height 71
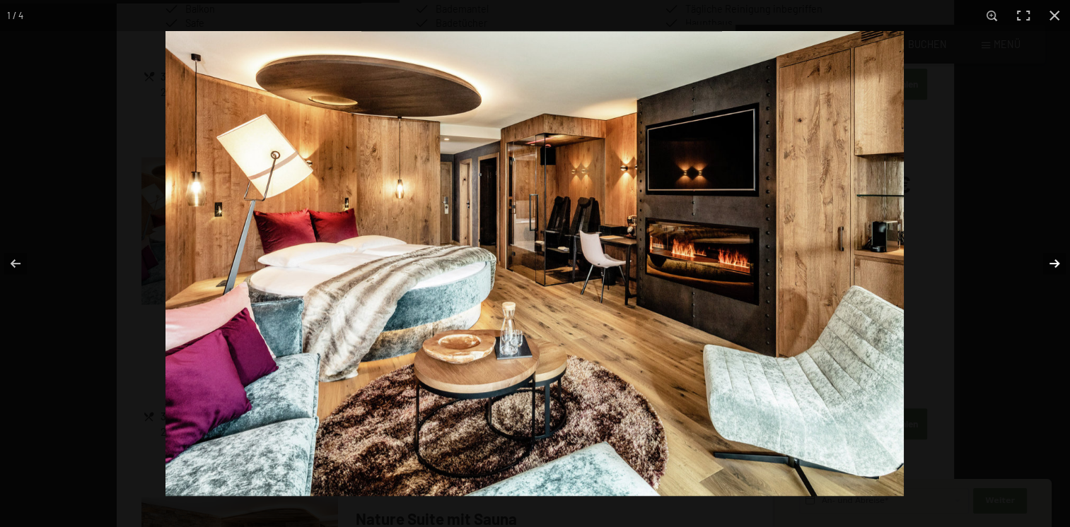
click at [1049, 263] on button "button" at bounding box center [1044, 263] width 49 height 71
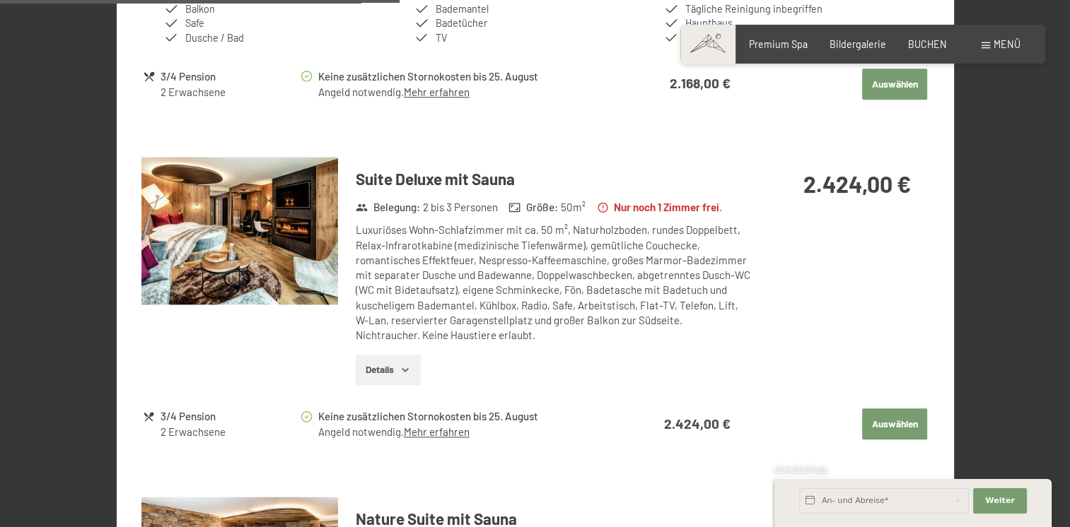
click at [0, 0] on div at bounding box center [0, 0] width 0 height 0
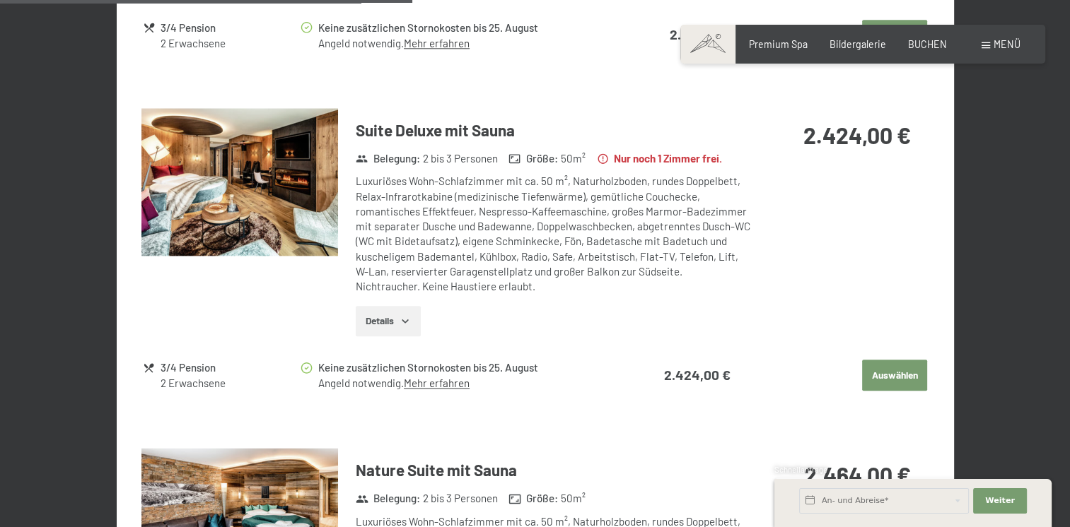
scroll to position [1626, 0]
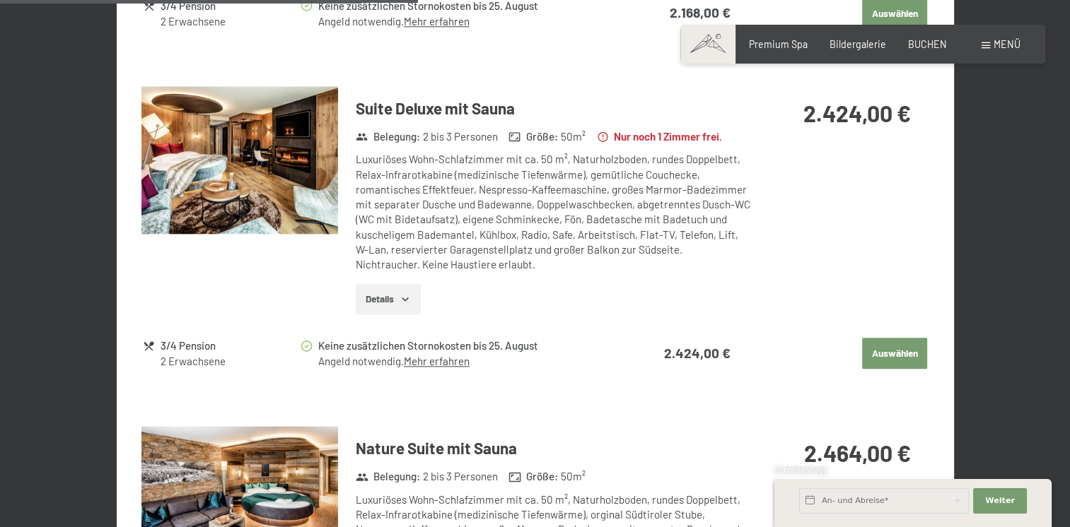
click at [383, 306] on button "Details" at bounding box center [388, 299] width 64 height 31
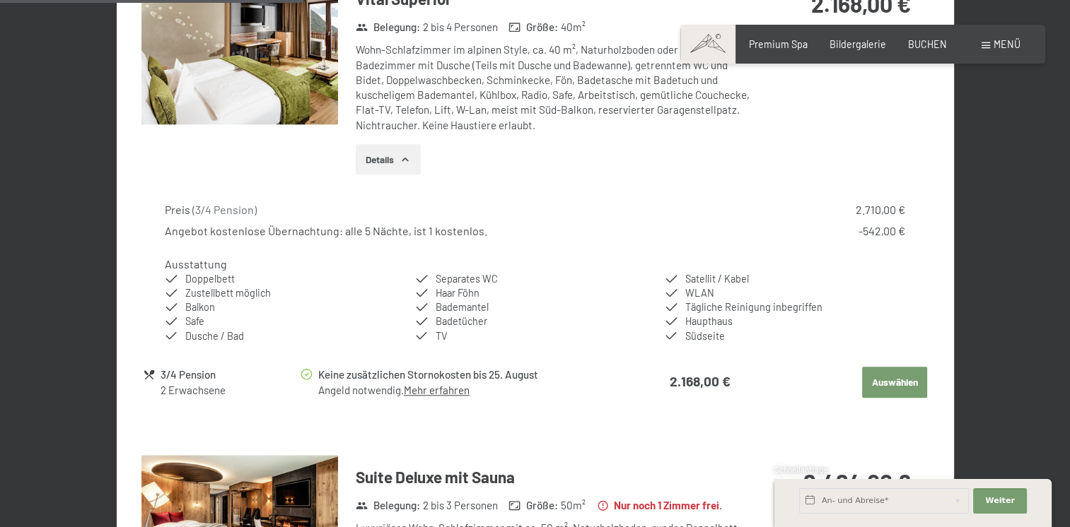
scroll to position [1273, 0]
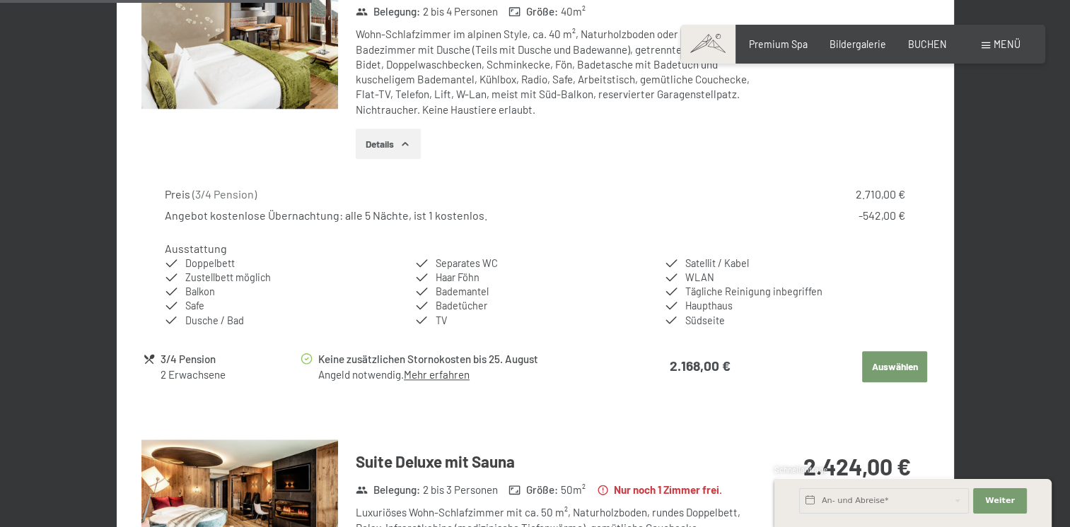
click at [894, 372] on button "Auswählen" at bounding box center [894, 366] width 65 height 31
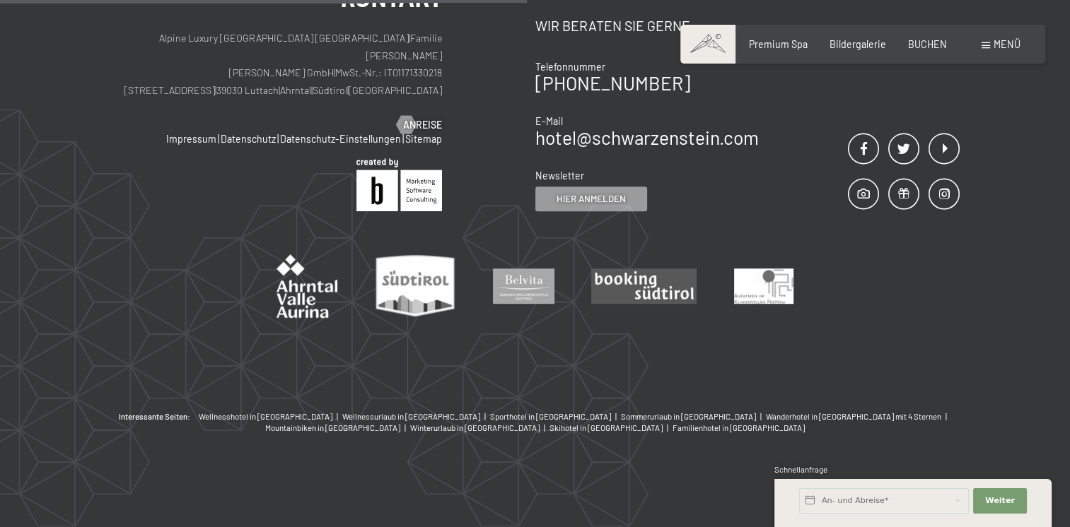
scroll to position [297, 0]
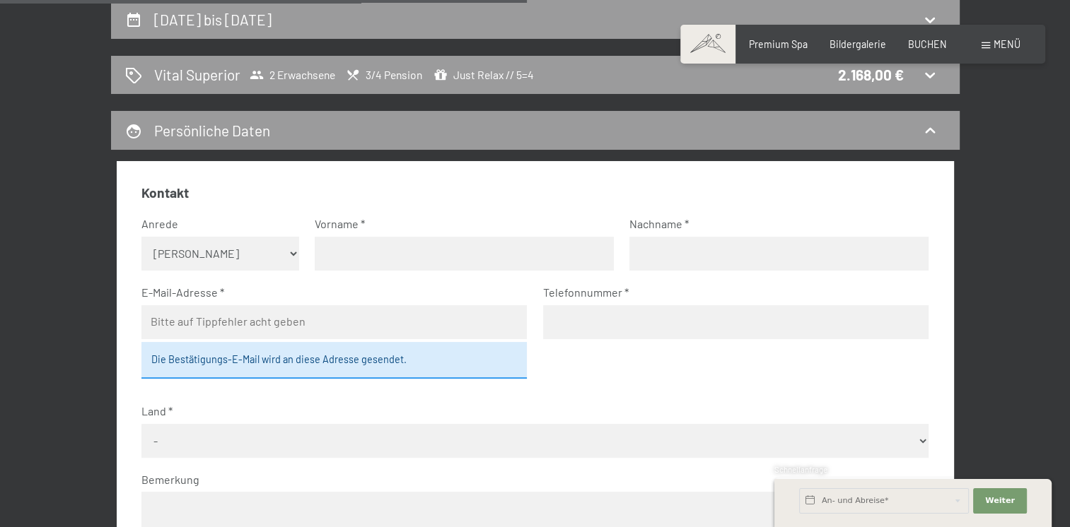
click at [291, 247] on select "Keine Angabe Frau Herr" at bounding box center [220, 254] width 158 height 34
select select "m"
click at [141, 237] on select "Keine Angabe Frau Herr" at bounding box center [220, 254] width 158 height 34
click at [392, 250] on input "text" at bounding box center [464, 254] width 299 height 34
type input "Martin"
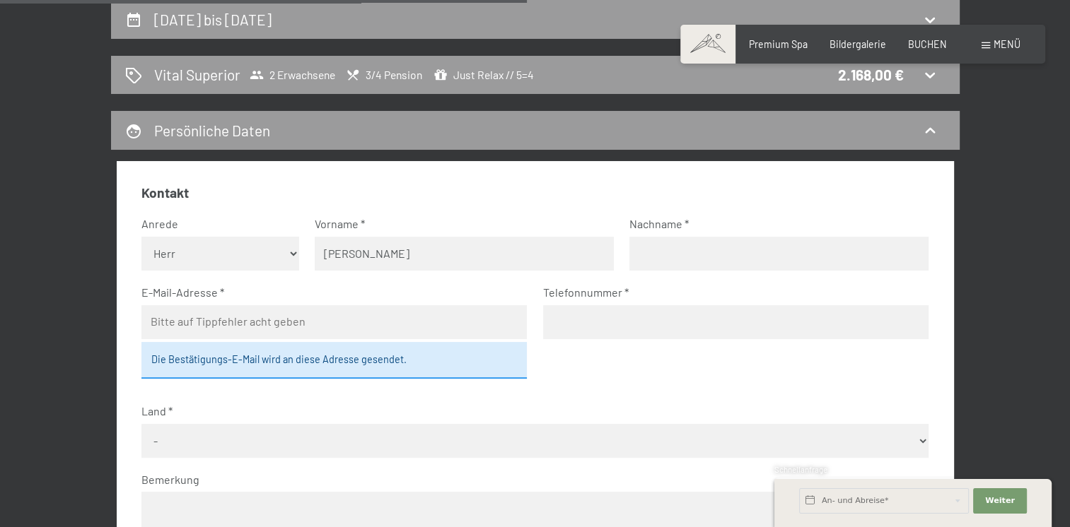
type input "Werner"
type input "martinwerner1996@web.de"
type input "015256604079"
select select "DEU"
click at [421, 358] on div "Die Bestätigungs-E-Mail wird an diese Adresse gesendet." at bounding box center [333, 360] width 385 height 37
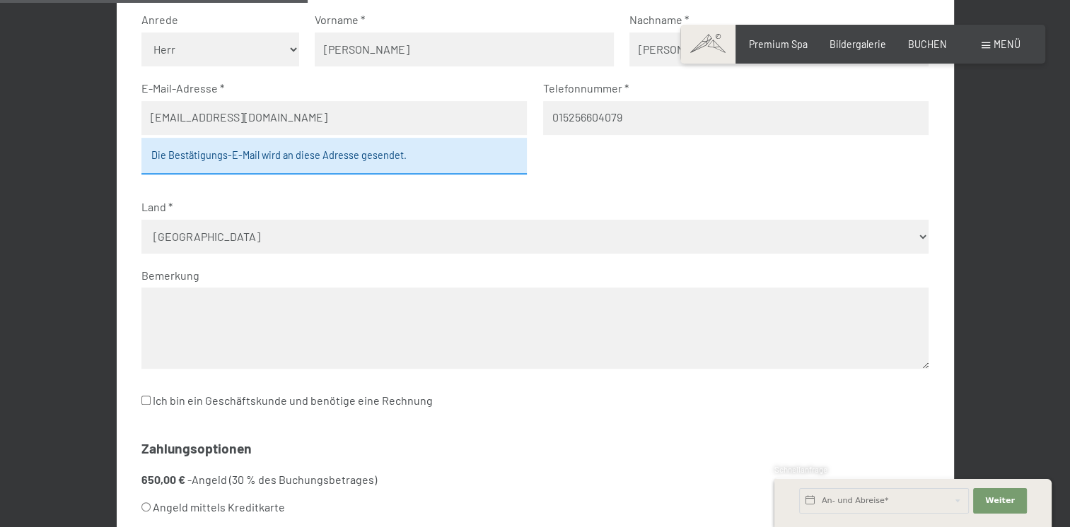
scroll to position [509, 0]
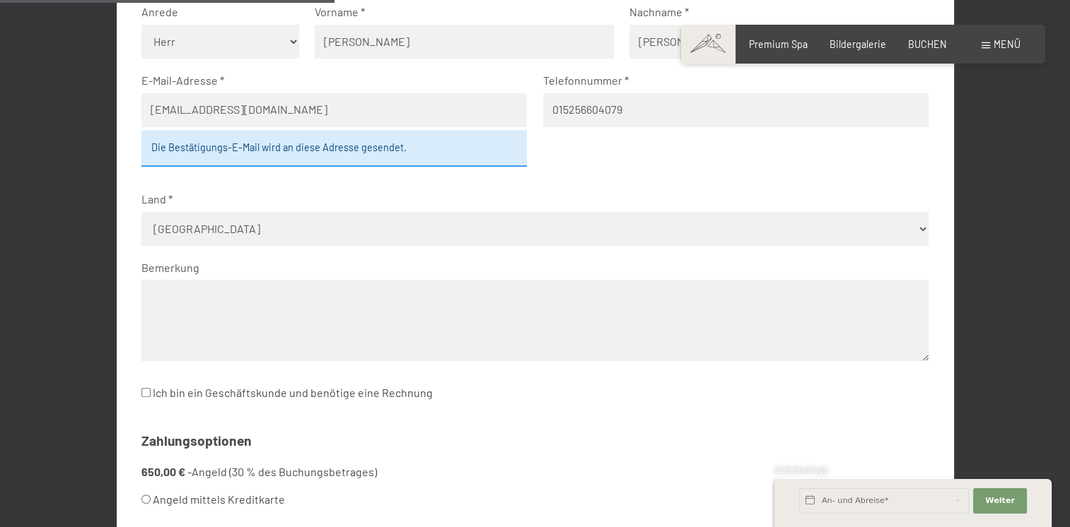
click at [484, 261] on label "Bemerkung" at bounding box center [529, 268] width 776 height 16
click at [489, 279] on div "Bemerkung" at bounding box center [534, 312] width 787 height 105
click at [196, 334] on textarea at bounding box center [534, 320] width 787 height 81
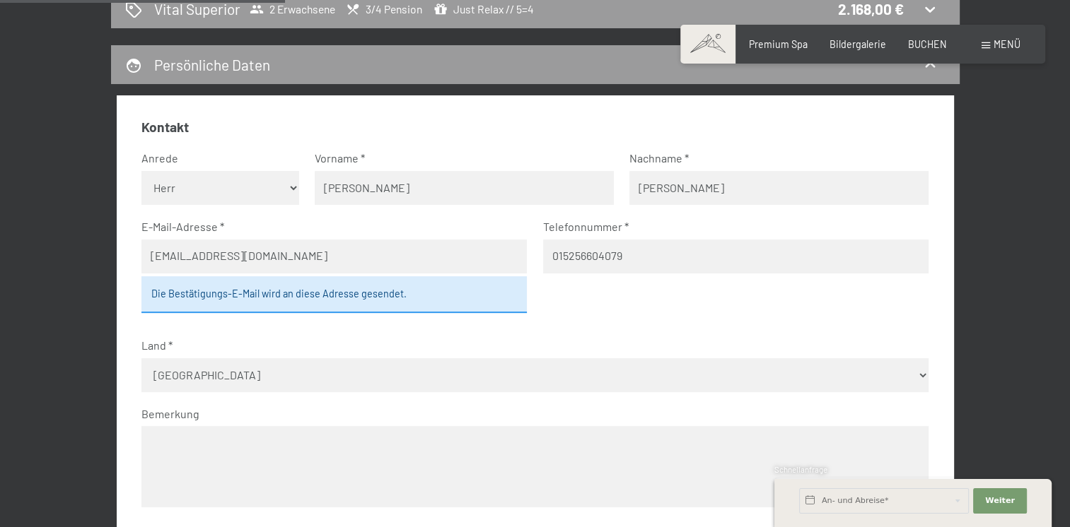
scroll to position [580, 0]
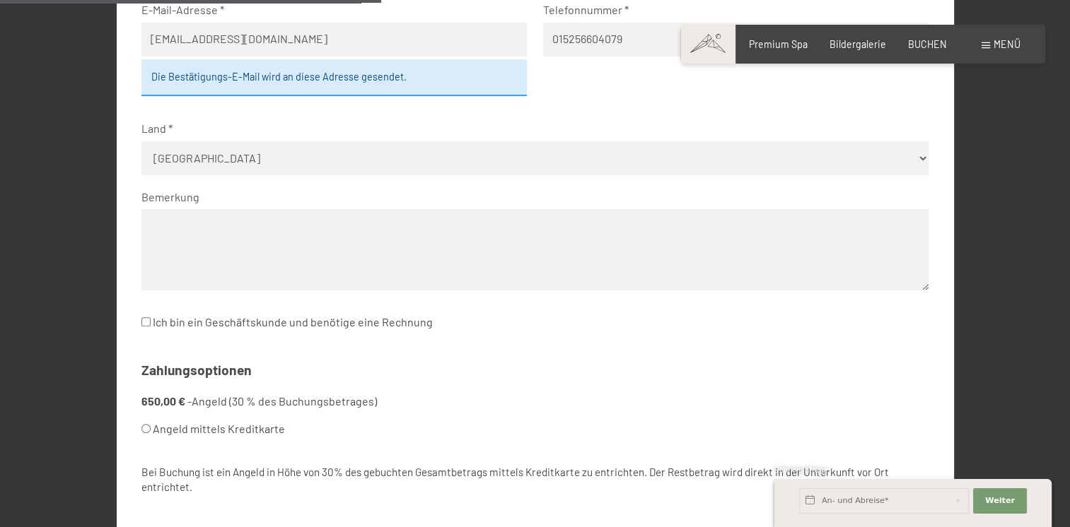
click at [210, 244] on textarea at bounding box center [534, 249] width 787 height 81
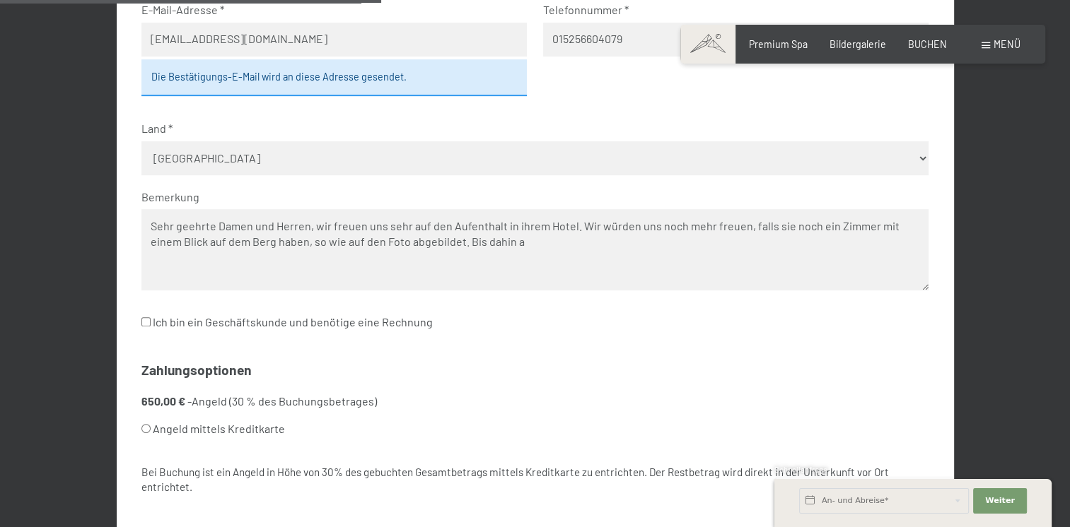
click at [346, 242] on textarea "Sehr geehrte Damen und Herren, wir freuen uns sehr auf den Aufenthalt in ihrem …" at bounding box center [534, 249] width 787 height 81
click at [494, 245] on textarea "Sehr geehrte Damen und Herren, wir freuen uns sehr auf den Aufenthalt in ihrem …" at bounding box center [534, 249] width 787 height 81
click at [768, 225] on textarea "Sehr geehrte Damen und Herren, wir freuen uns sehr auf den Aufenthalt in ihrem …" at bounding box center [534, 249] width 787 height 81
click at [564, 245] on textarea "Sehr geehrte Damen und Herren, wir freuen uns sehr auf den Aufenthalt in ihrem …" at bounding box center [534, 249] width 787 height 81
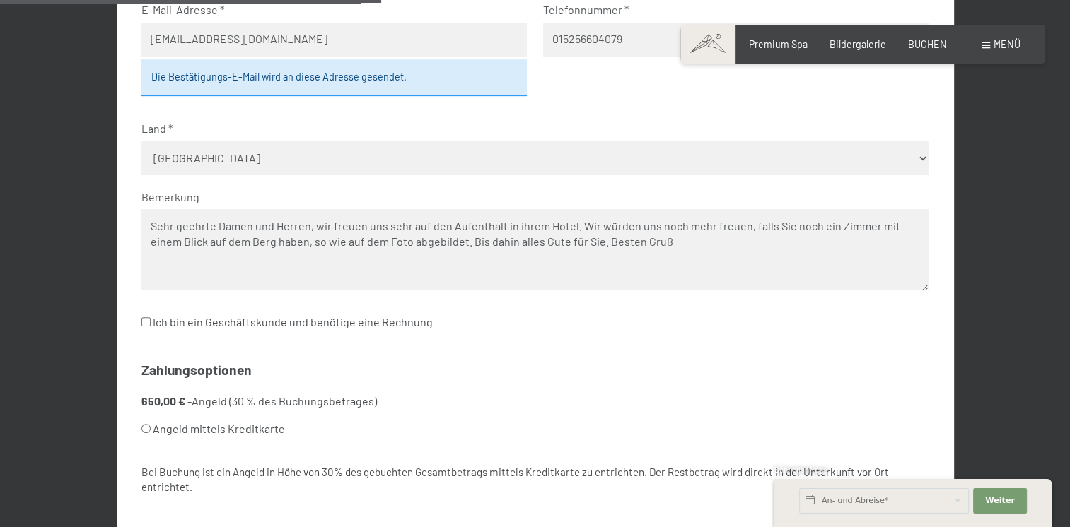
click at [664, 245] on textarea "Sehr geehrte Damen und Herren, wir freuen uns sehr auf den Aufenthalt in ihrem …" at bounding box center [534, 249] width 787 height 81
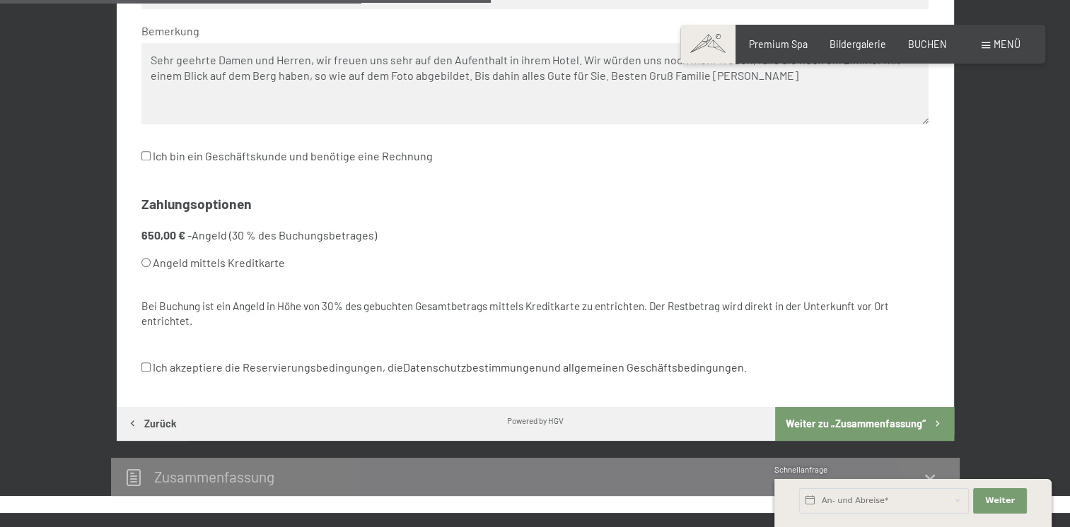
scroll to position [747, 0]
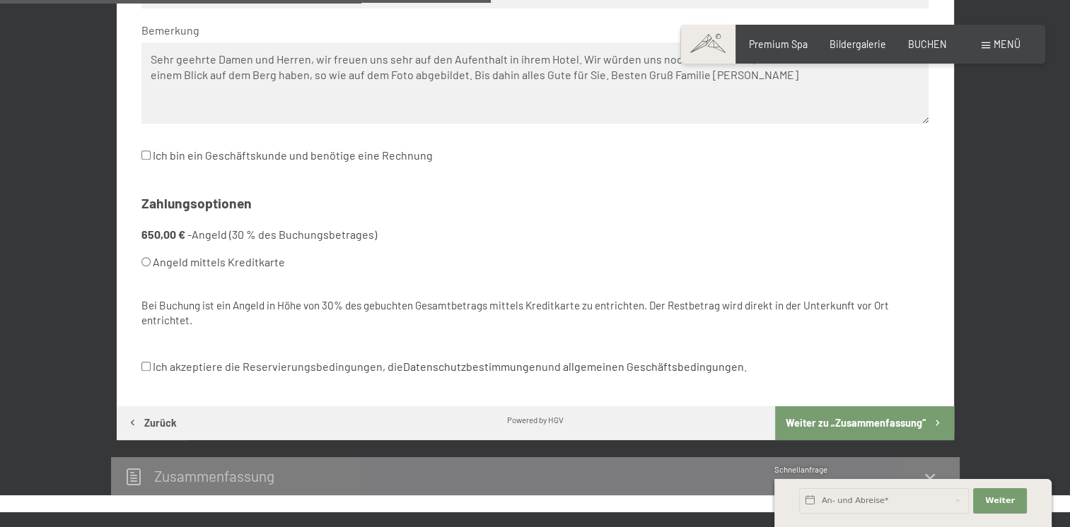
type textarea "Sehr geehrte Damen und Herren, wir freuen uns sehr auf den Aufenthalt in ihrem …"
click at [148, 262] on input "Angeld mittels Kreditkarte" at bounding box center [145, 261] width 9 height 9
radio input "true"
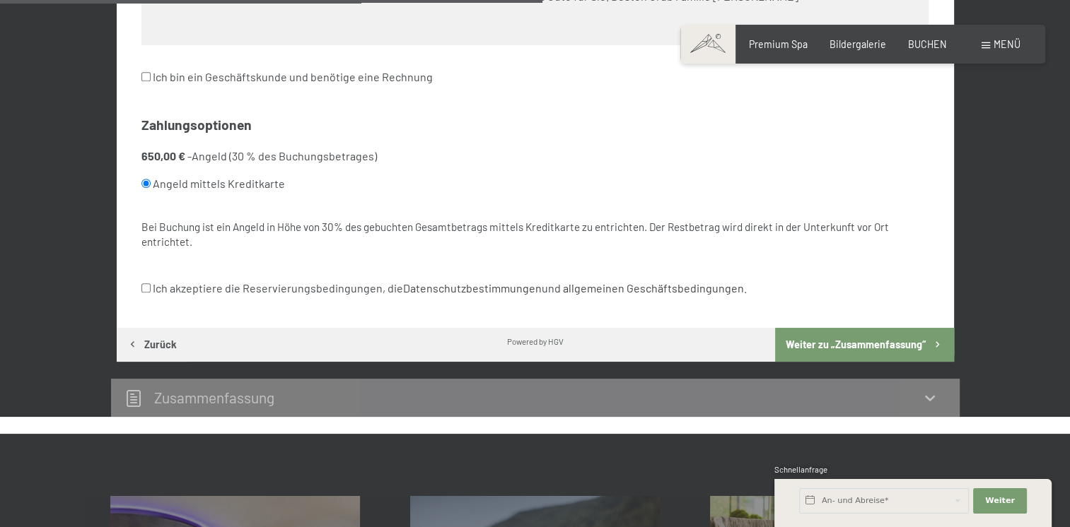
scroll to position [826, 0]
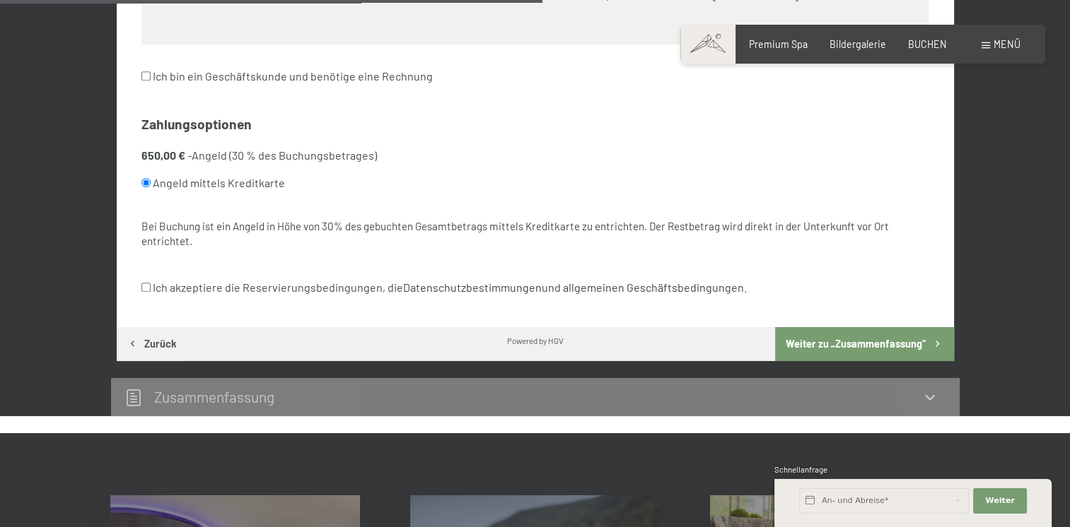
click at [142, 288] on input "Ich akzeptiere die Reservierungsbedingungen, die Datenschutzbestimmungen und al…" at bounding box center [145, 287] width 9 height 9
checkbox input "true"
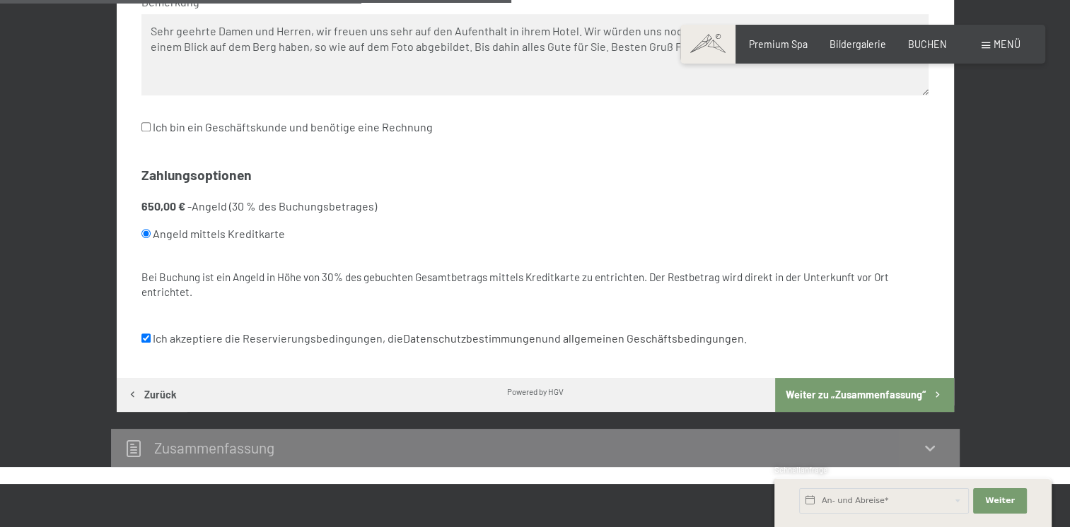
scroll to position [783, 0]
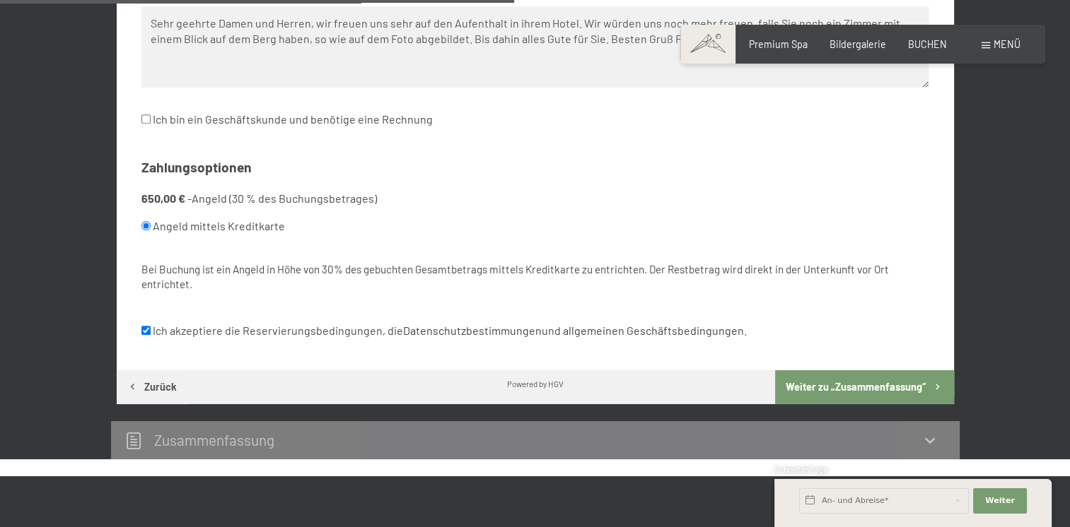
click at [860, 381] on button "Weiter zu „Zusammen­fassung“" at bounding box center [864, 387] width 178 height 34
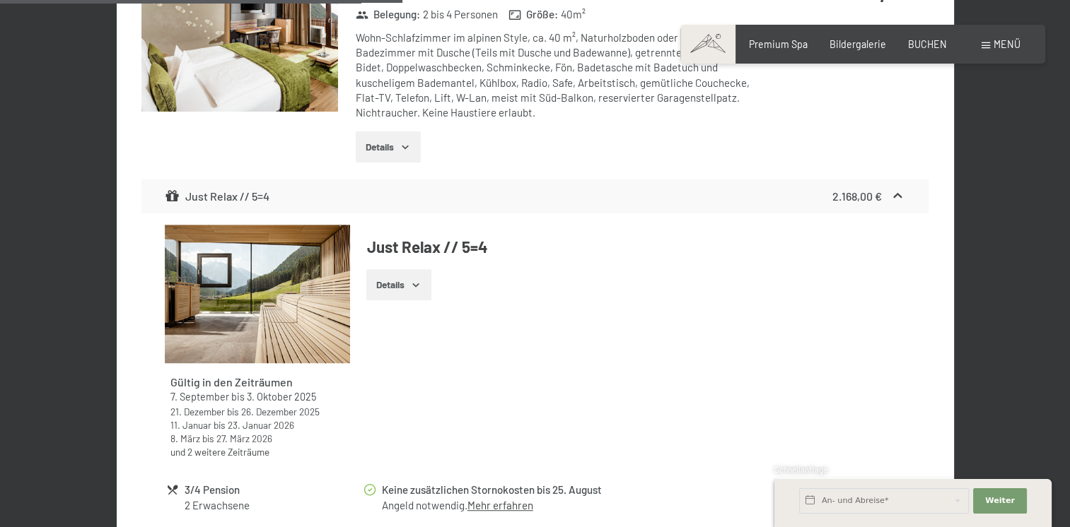
scroll to position [848, 0]
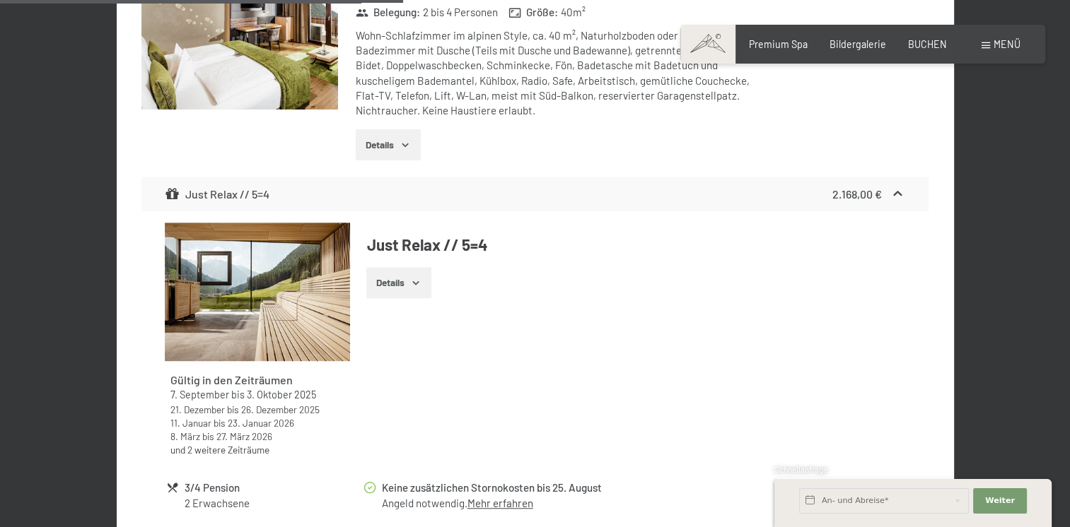
click at [410, 267] on button "Details" at bounding box center [398, 282] width 64 height 31
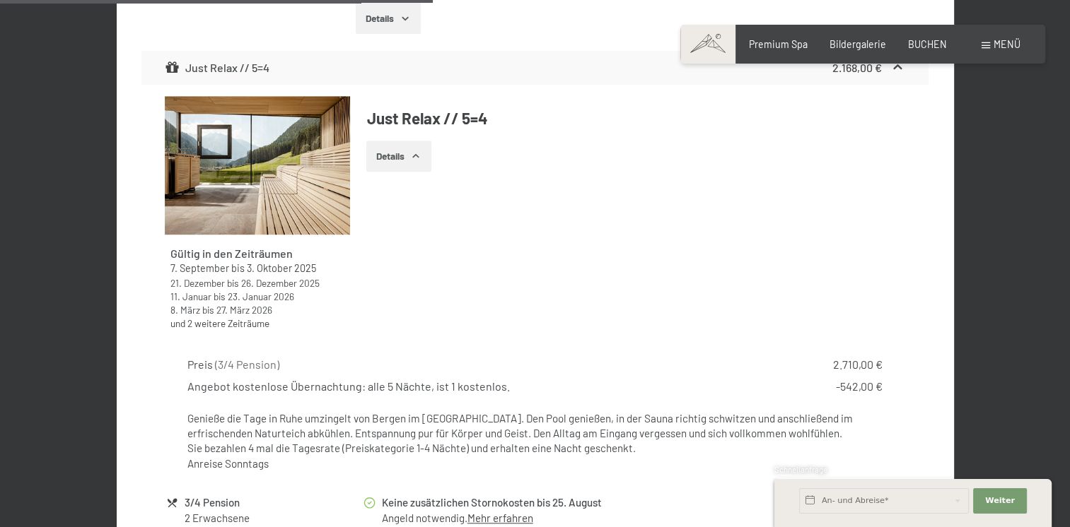
scroll to position [969, 0]
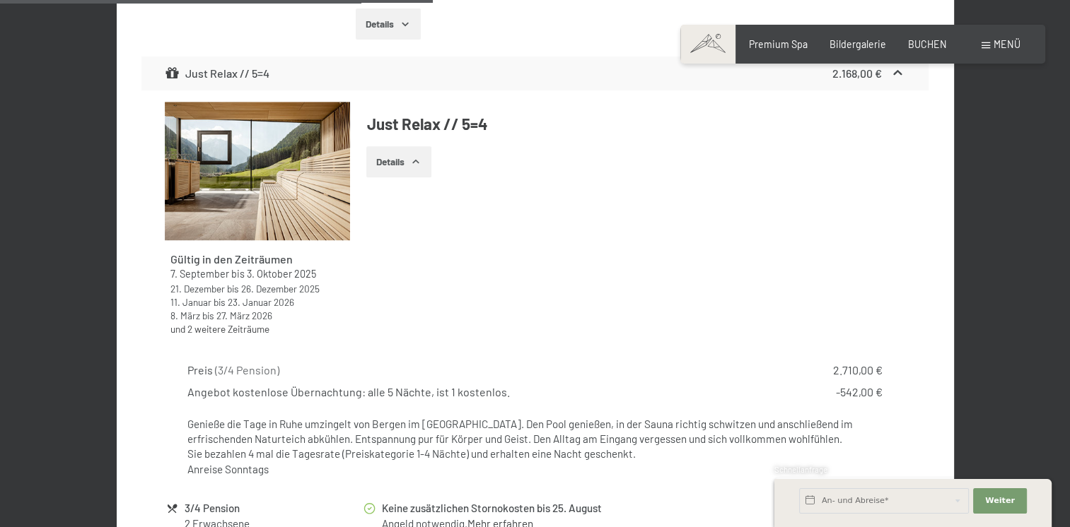
click at [407, 146] on button "Details" at bounding box center [398, 161] width 64 height 31
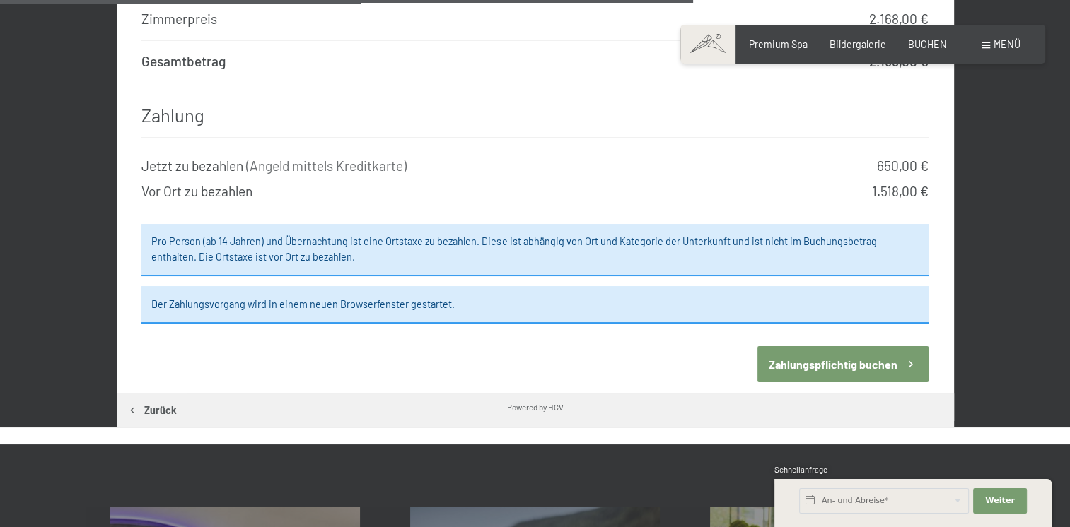
scroll to position [1457, 0]
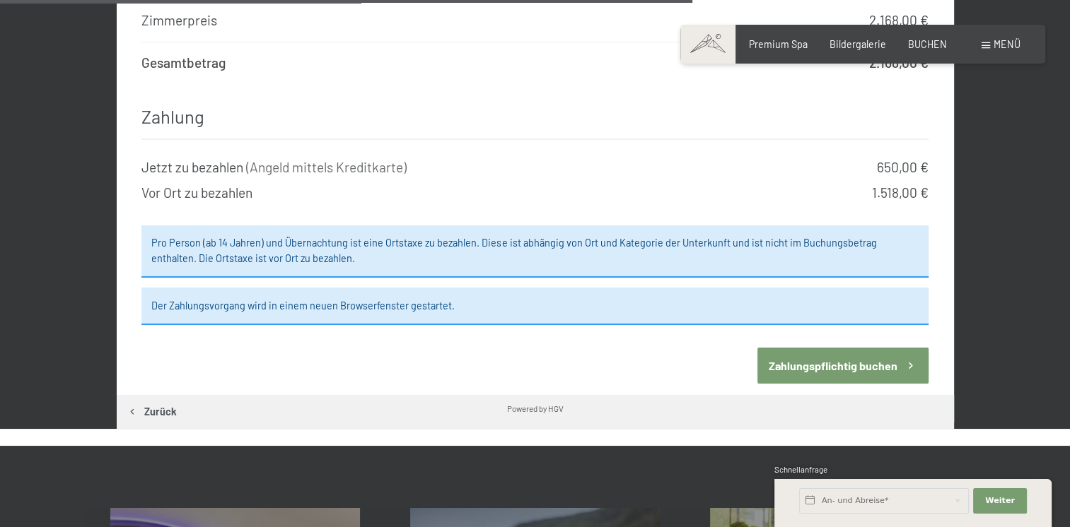
click at [833, 350] on button "Zahlungspflichtig buchen" at bounding box center [842, 366] width 171 height 36
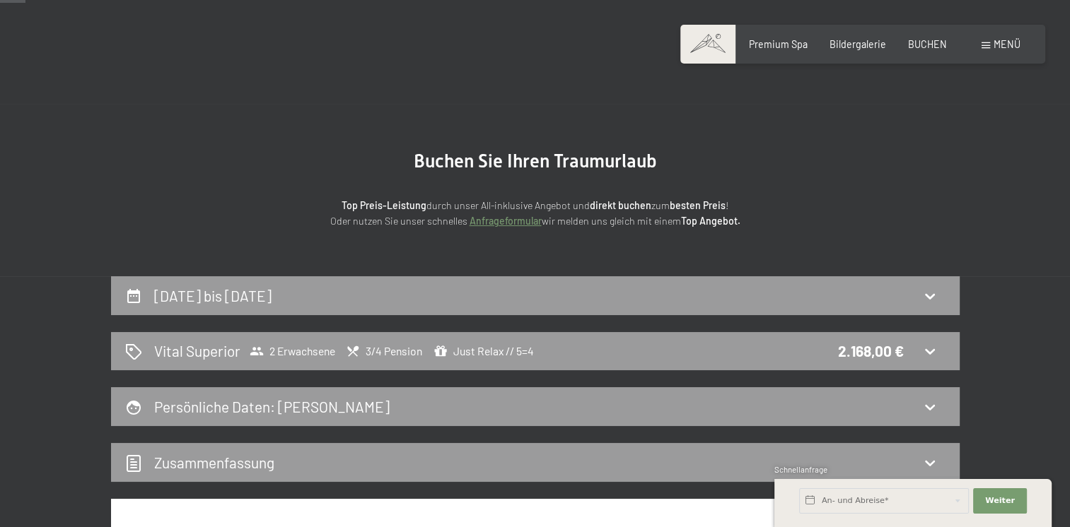
scroll to position [0, 0]
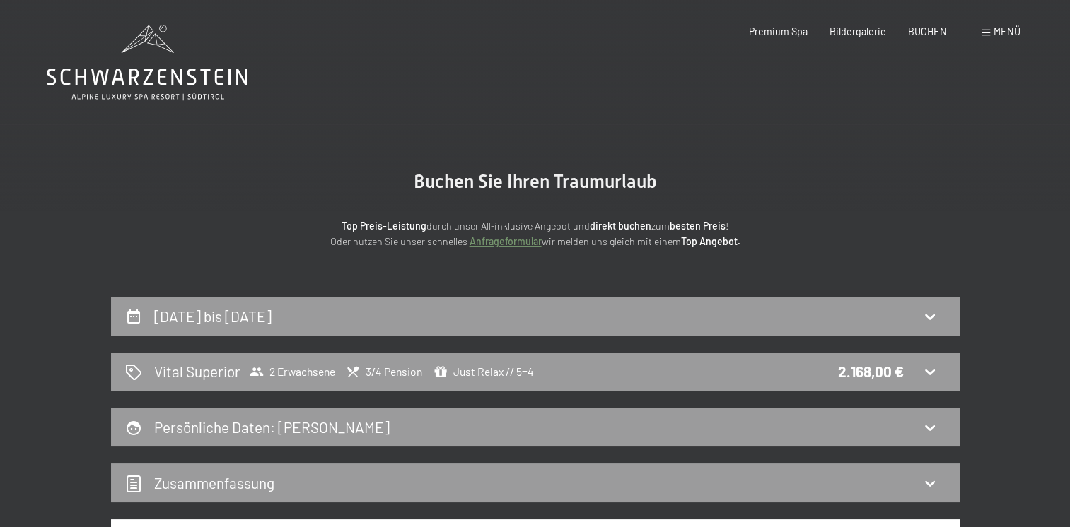
click at [986, 29] on div "Menü" at bounding box center [1000, 32] width 39 height 14
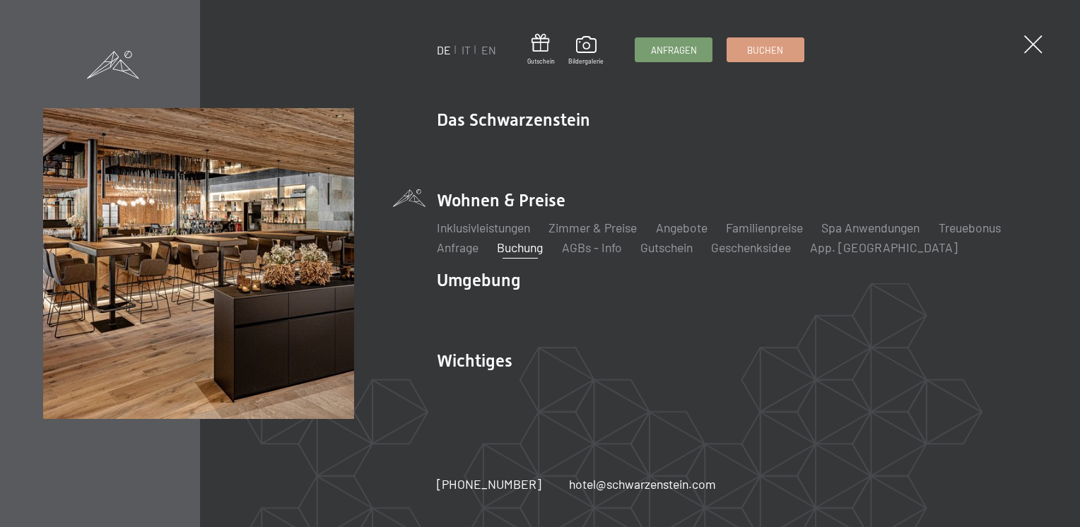
click at [1029, 40] on span at bounding box center [1034, 44] width 18 height 18
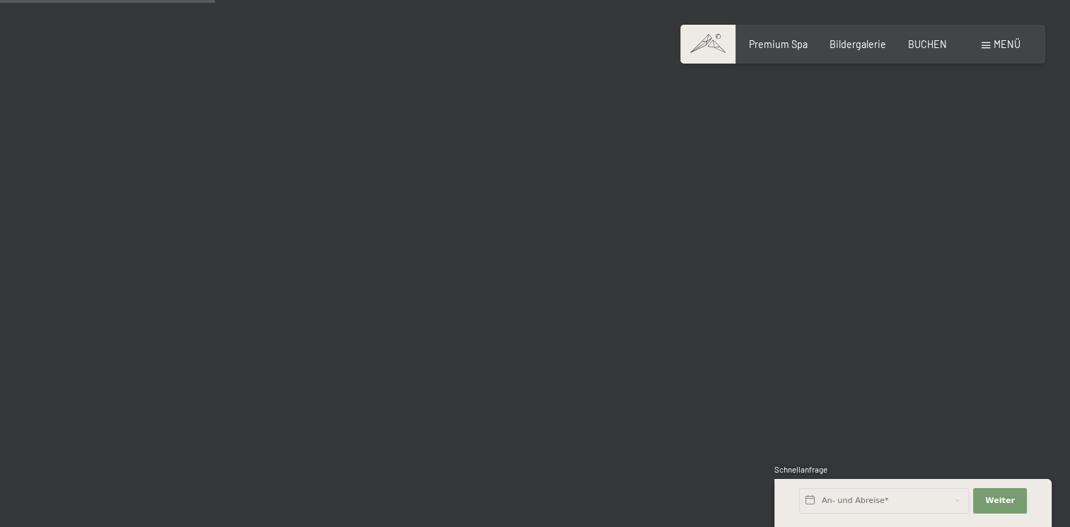
scroll to position [3182, 0]
